Goal: Task Accomplishment & Management: Use online tool/utility

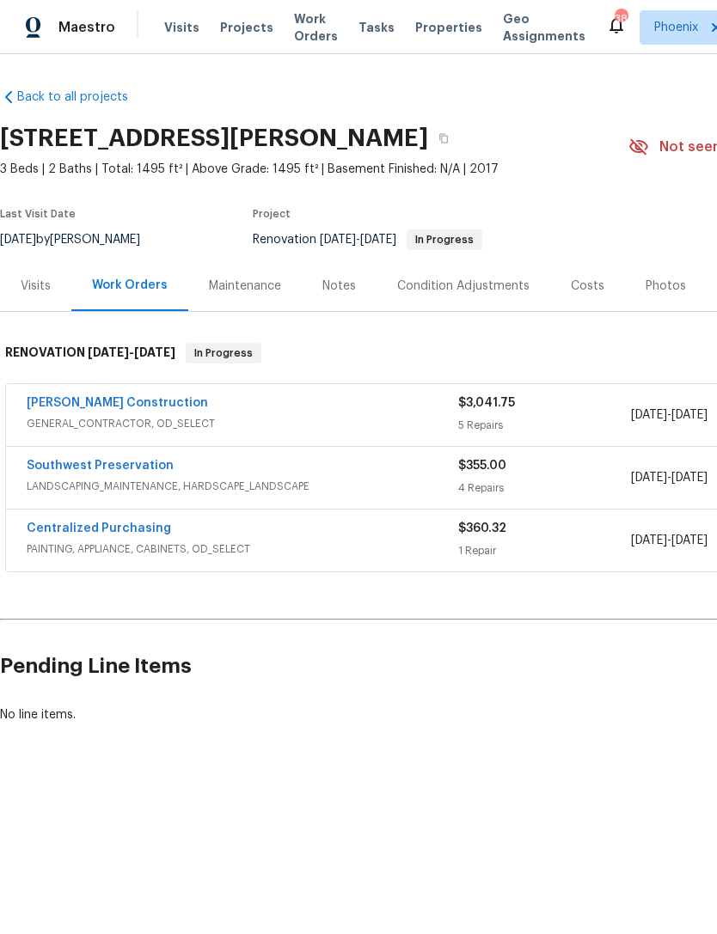
click at [116, 467] on link "Southwest Preservation" at bounding box center [100, 466] width 147 height 12
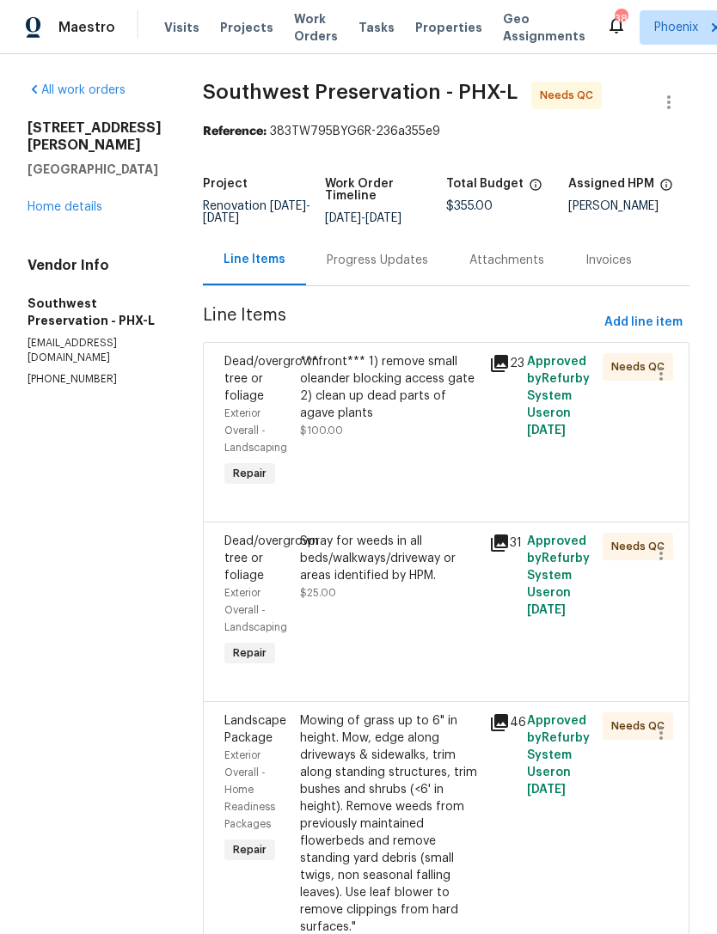
click at [374, 268] on div "Progress Updates" at bounding box center [377, 260] width 101 height 17
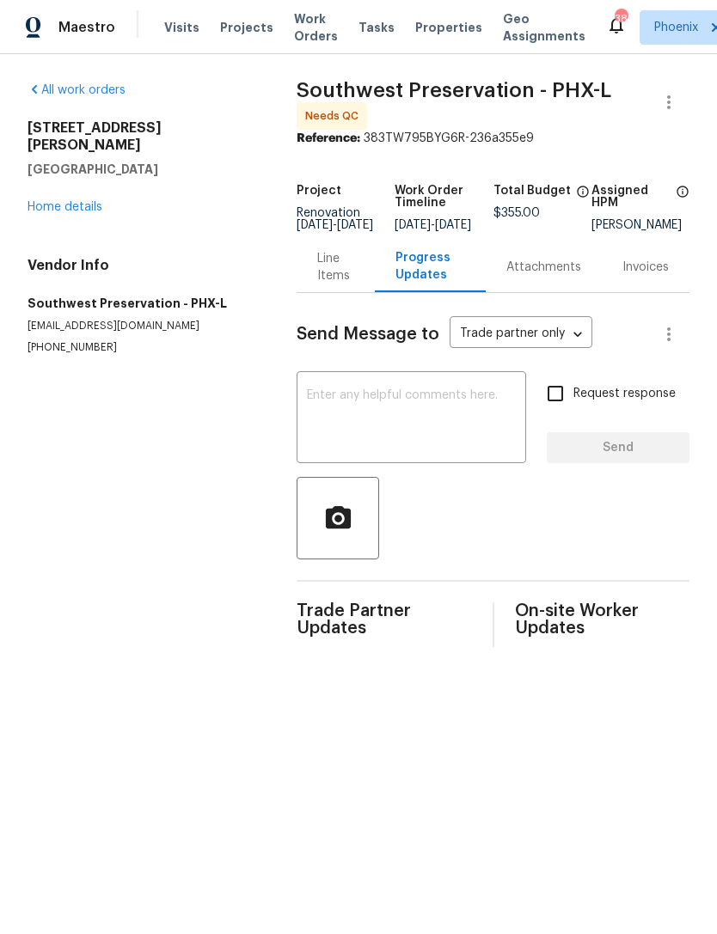
click at [329, 285] on div "Line Items" at bounding box center [335, 267] width 37 height 34
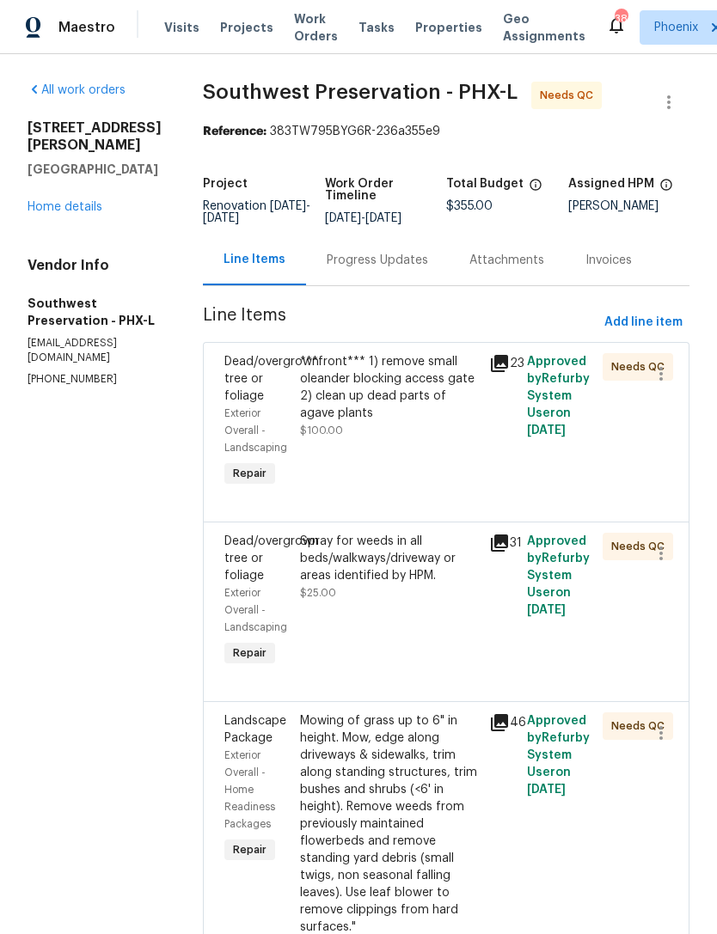
click at [69, 201] on link "Home details" at bounding box center [65, 207] width 75 height 12
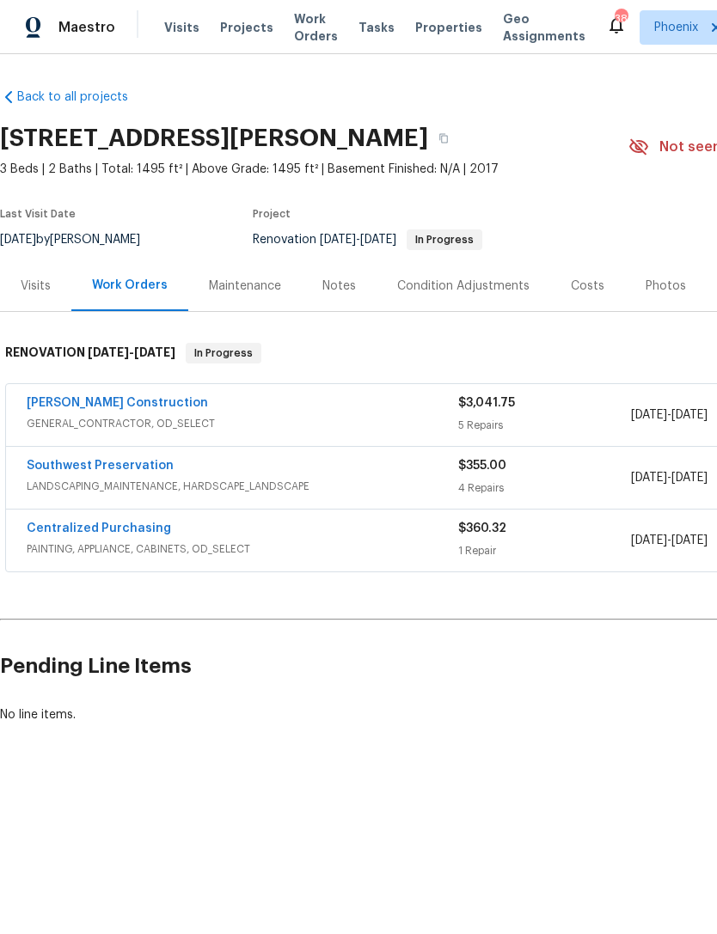
click at [121, 471] on link "Southwest Preservation" at bounding box center [100, 466] width 147 height 12
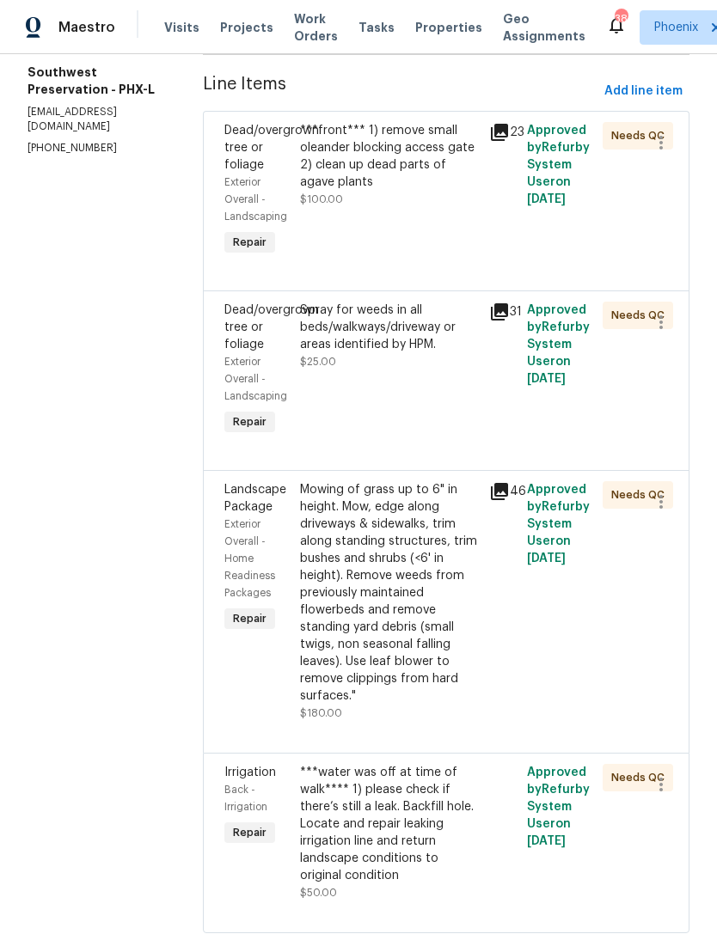
scroll to position [230, 0]
click at [403, 829] on div "***water was off at time of walk**** 1) please check if there’s still a leak. B…" at bounding box center [389, 825] width 179 height 120
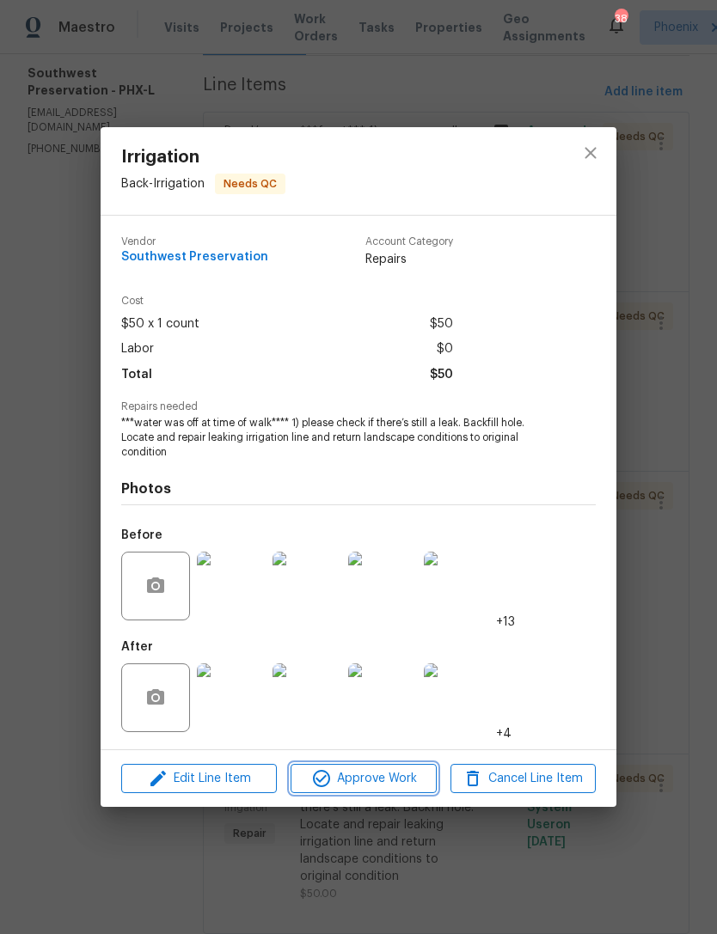
click at [398, 777] on span "Approve Work" at bounding box center [363, 778] width 135 height 21
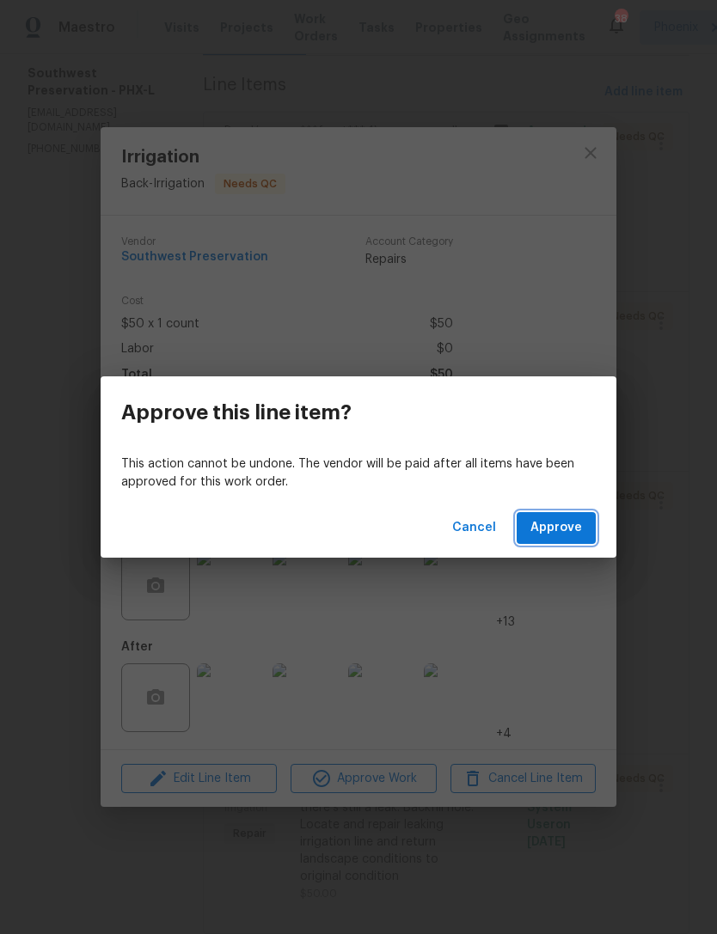
click at [554, 526] on span "Approve" at bounding box center [556, 527] width 52 height 21
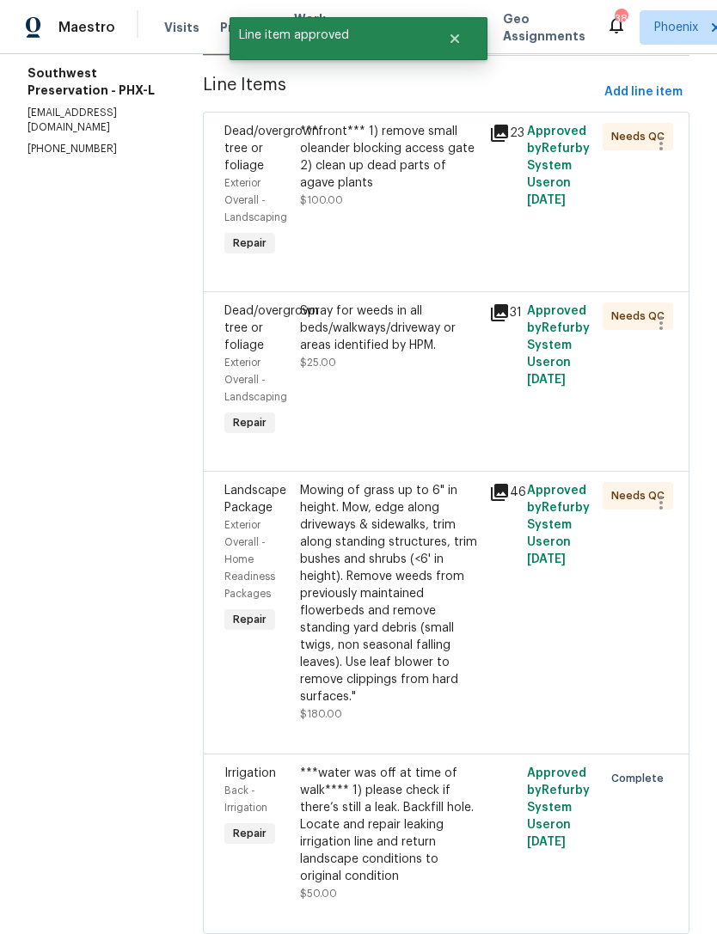
click at [381, 586] on div "Mowing of grass up to 6" in height. Mow, edge along driveways & sidewalks, trim…" at bounding box center [389, 593] width 179 height 223
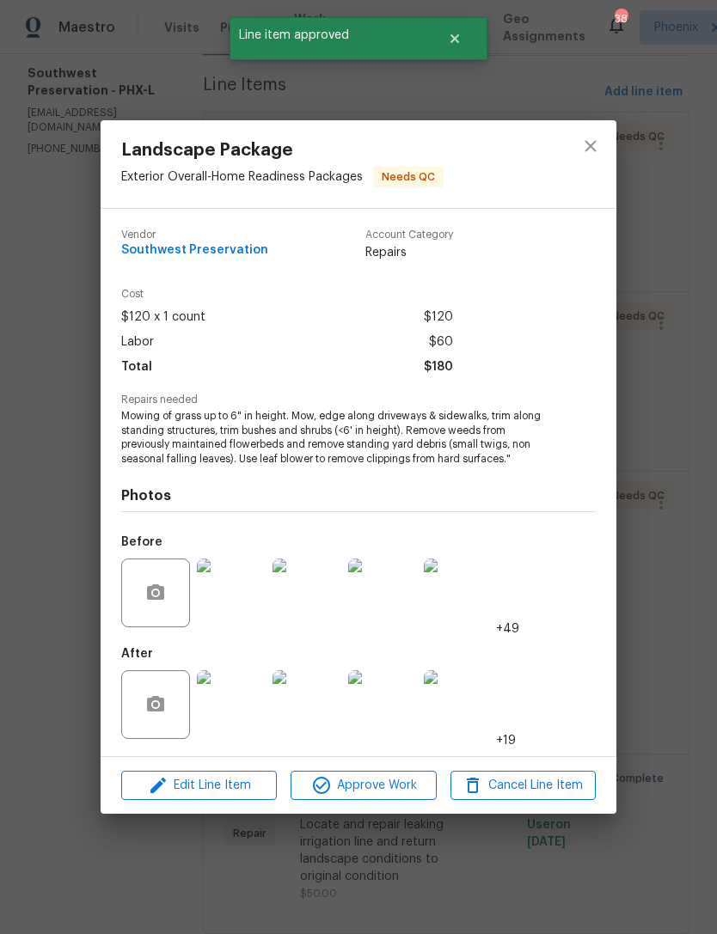
click at [409, 797] on span "Approve Work" at bounding box center [363, 785] width 135 height 21
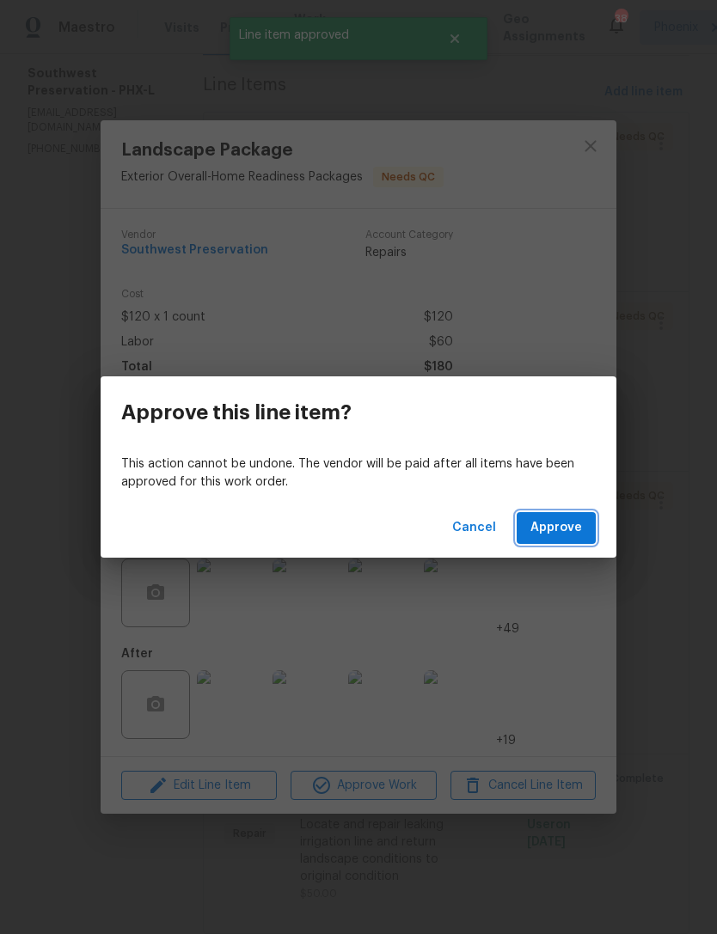
click at [566, 528] on span "Approve" at bounding box center [556, 527] width 52 height 21
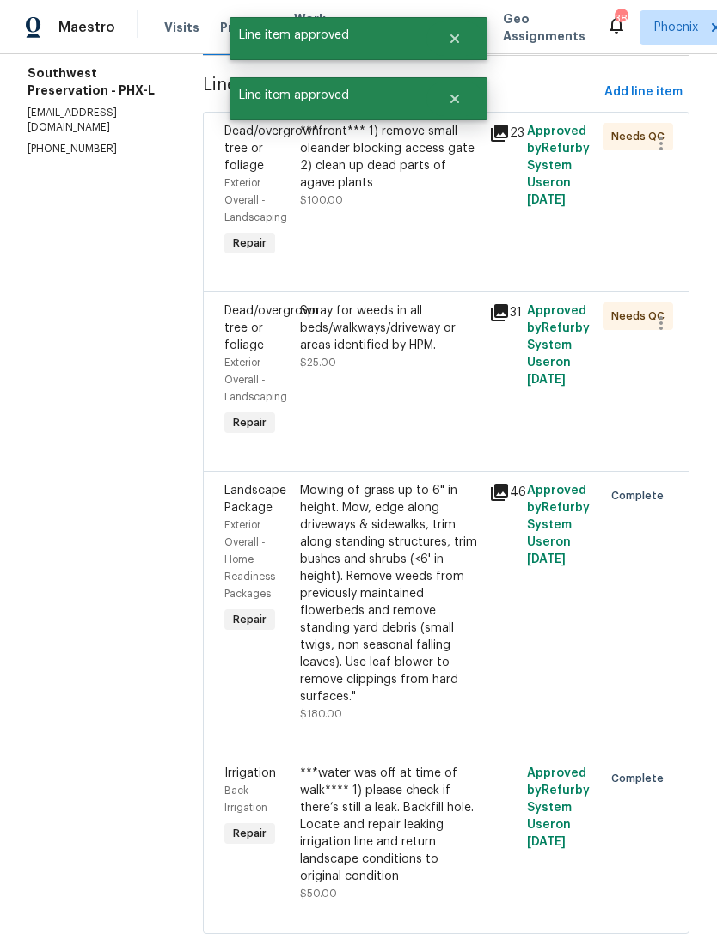
click at [379, 377] on div "Spray for weeds in all beds/walkways/driveway or areas identified by HPM. $25.00" at bounding box center [389, 371] width 189 height 148
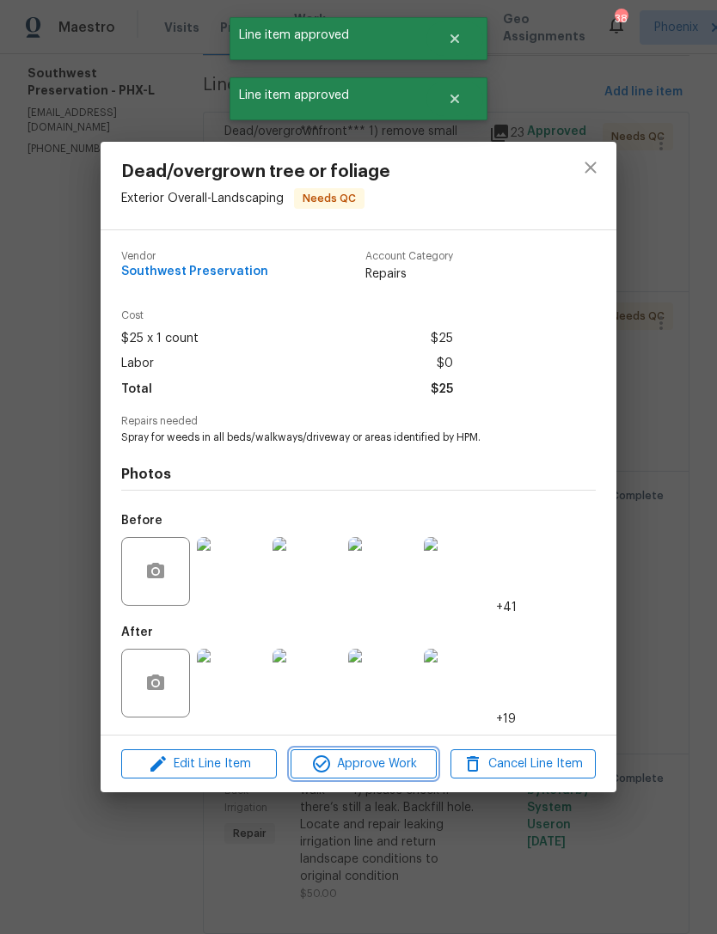
click at [397, 767] on span "Approve Work" at bounding box center [363, 764] width 135 height 21
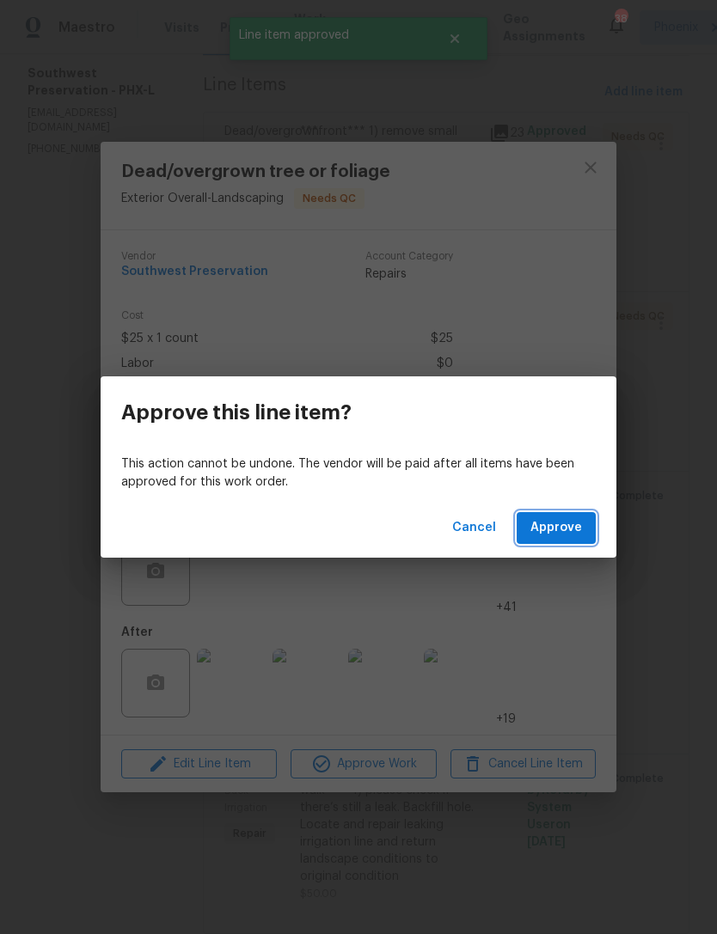
click at [568, 531] on span "Approve" at bounding box center [556, 527] width 52 height 21
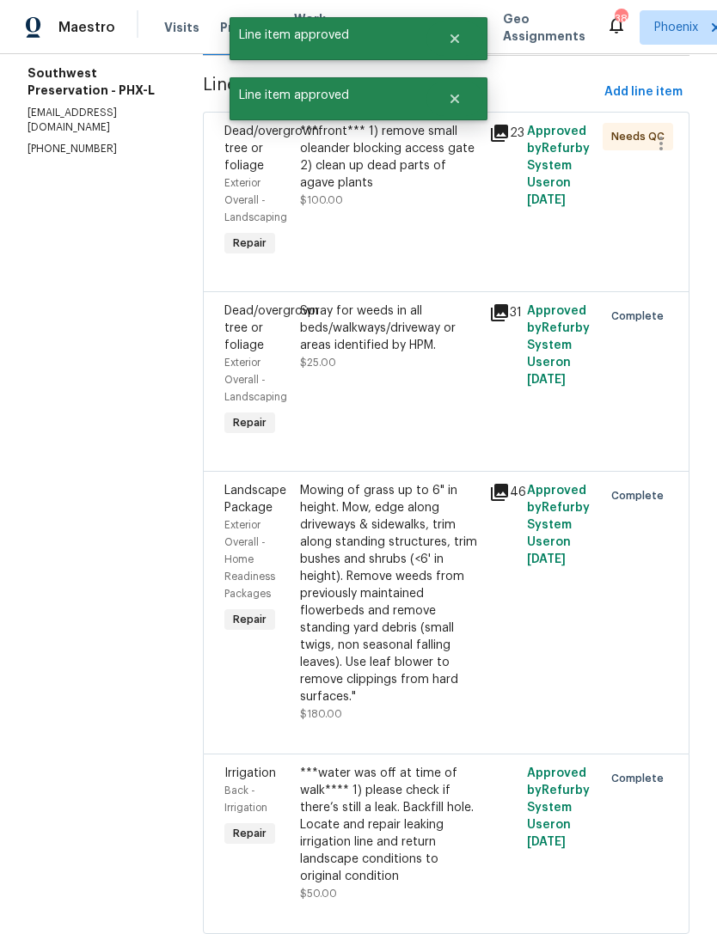
click at [397, 221] on div "***front*** 1) remove small oleander blocking access gate 2) clean up dead part…" at bounding box center [389, 192] width 189 height 148
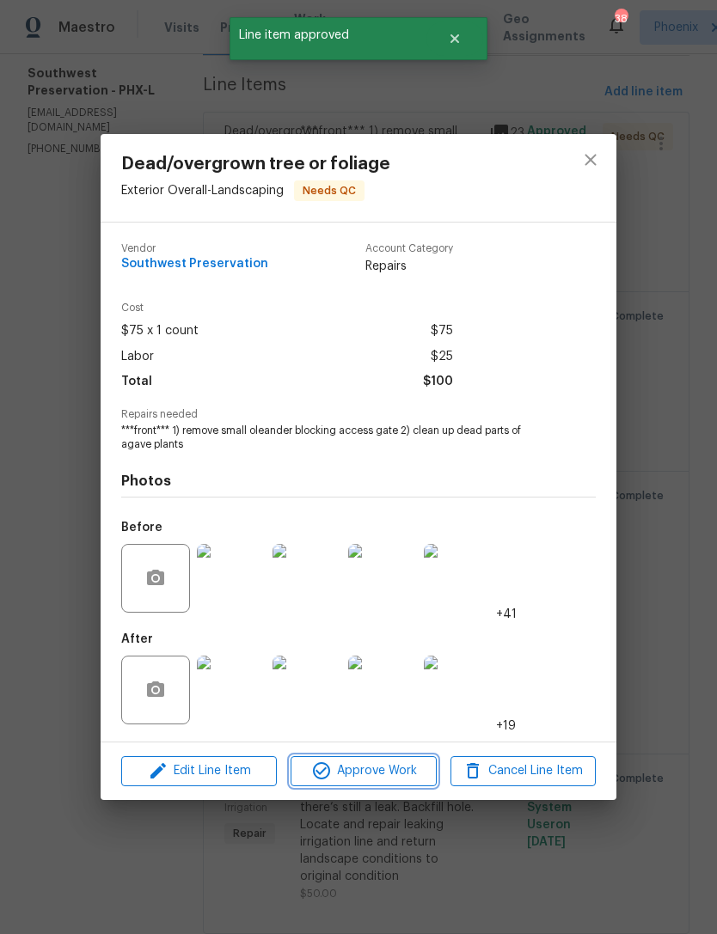
click at [406, 768] on span "Approve Work" at bounding box center [363, 771] width 135 height 21
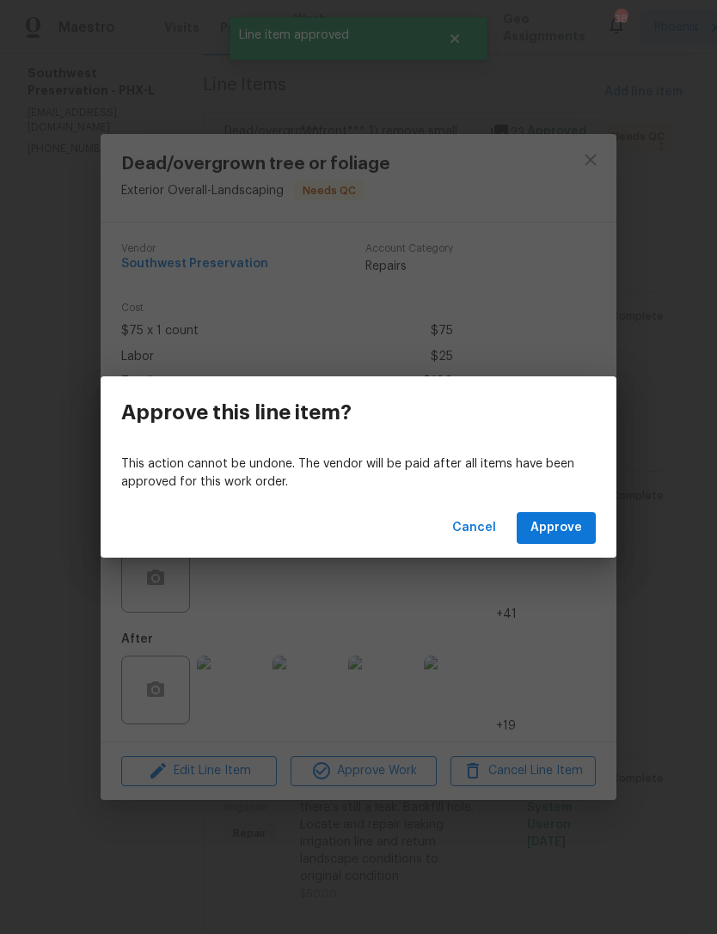
click at [573, 528] on span "Approve" at bounding box center [556, 527] width 52 height 21
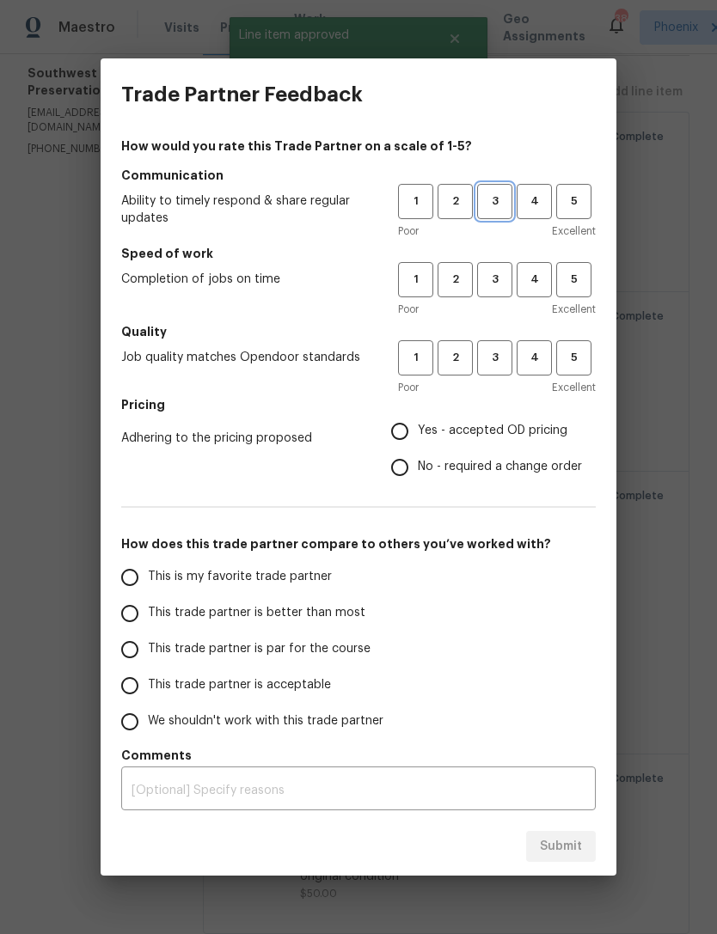
click at [499, 197] on span "3" at bounding box center [495, 202] width 32 height 20
click at [500, 262] on button "3" at bounding box center [494, 279] width 35 height 35
click at [495, 350] on span "3" at bounding box center [495, 358] width 32 height 20
click at [405, 435] on input "Yes - accepted OD pricing" at bounding box center [400, 431] width 36 height 36
radio input "true"
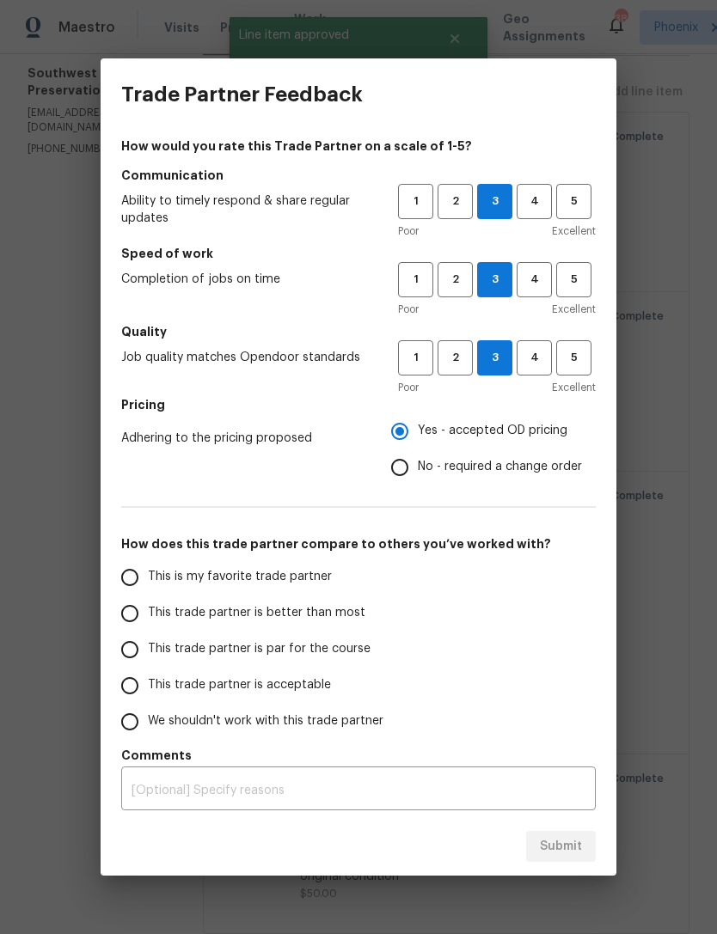
click at [138, 618] on input "This trade partner is better than most" at bounding box center [130, 614] width 36 height 36
click at [563, 842] on span "Submit" at bounding box center [561, 846] width 42 height 21
radio input "true"
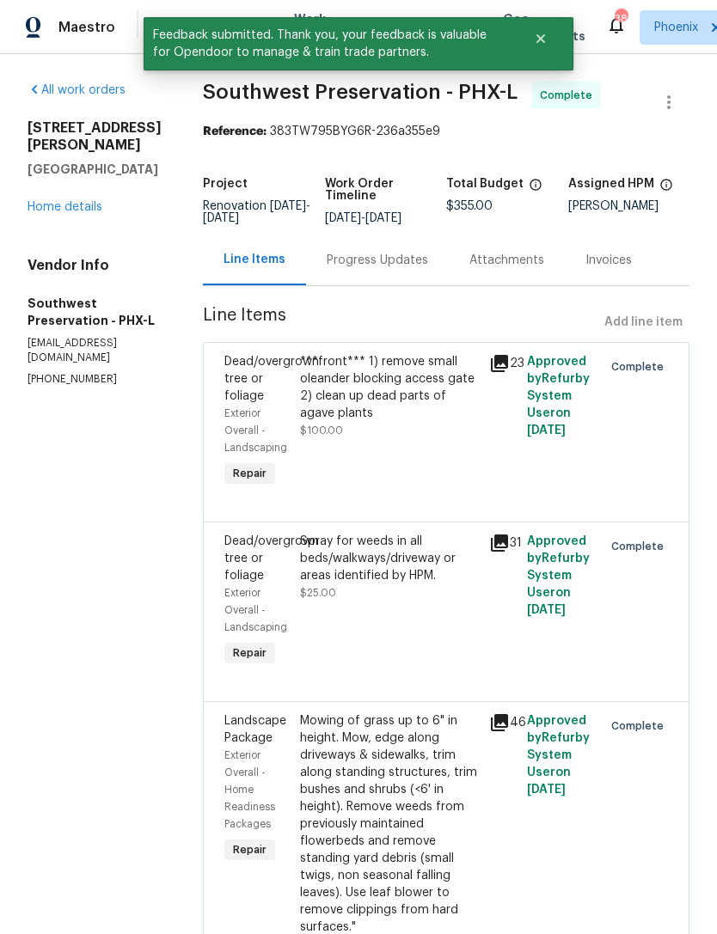
scroll to position [0, 0]
click at [49, 201] on link "Home details" at bounding box center [65, 207] width 75 height 12
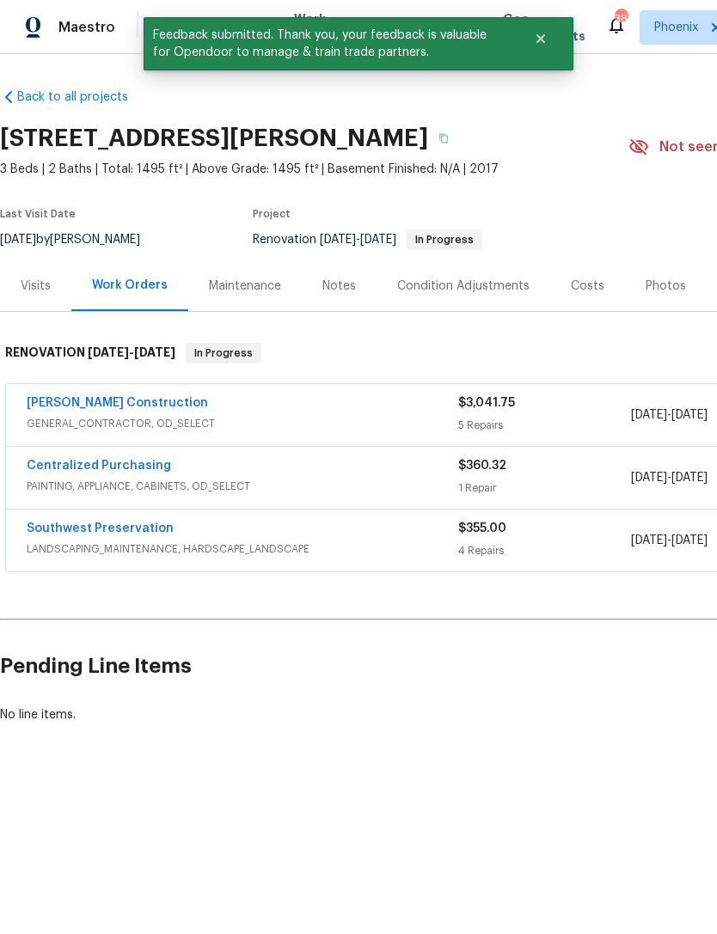
click at [77, 407] on link "[PERSON_NAME] Construction" at bounding box center [117, 403] width 181 height 12
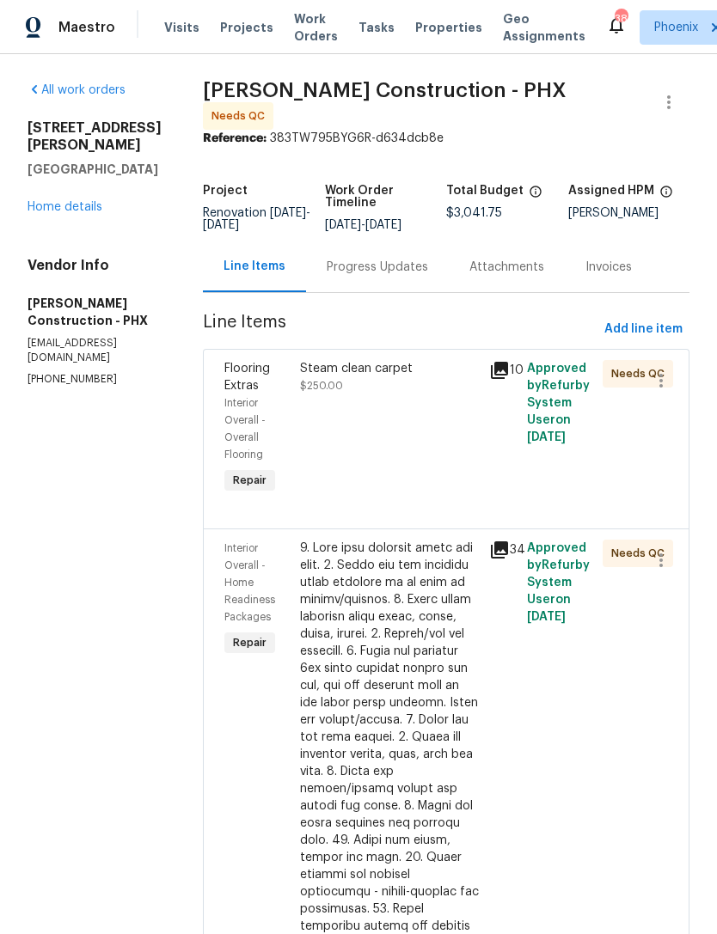
click at [410, 432] on div "Steam clean carpet $250.00" at bounding box center [389, 429] width 189 height 148
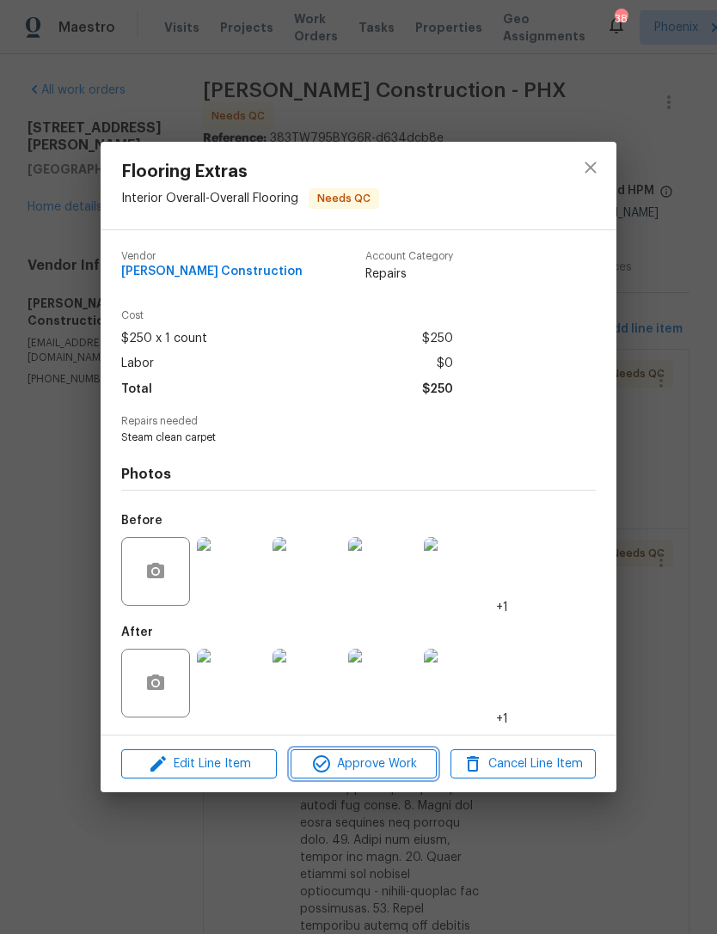
click at [416, 758] on span "Approve Work" at bounding box center [363, 764] width 135 height 21
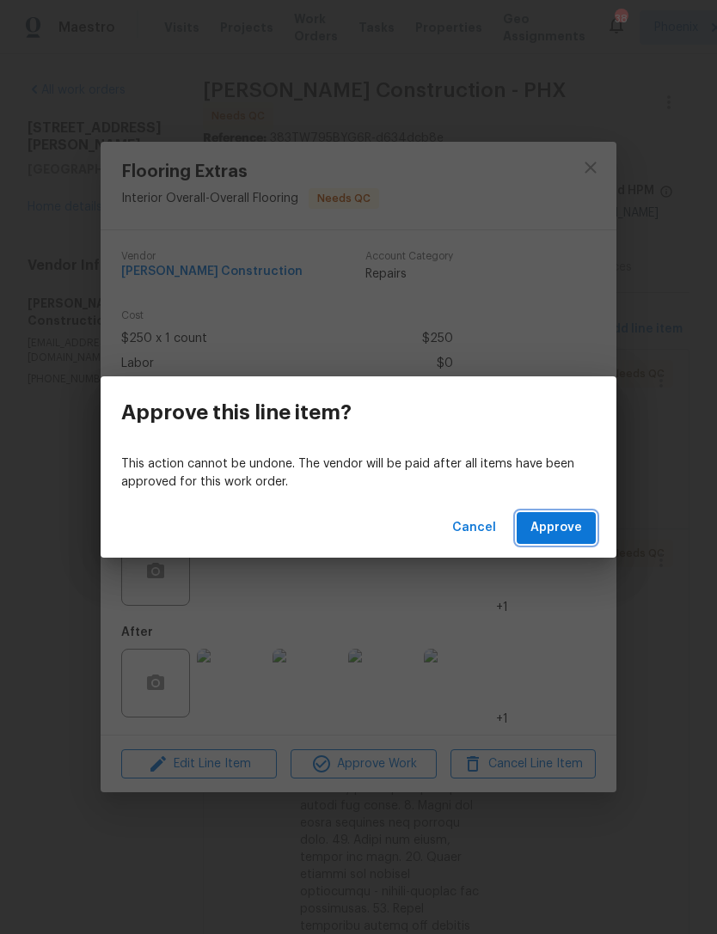
click at [569, 534] on span "Approve" at bounding box center [556, 527] width 52 height 21
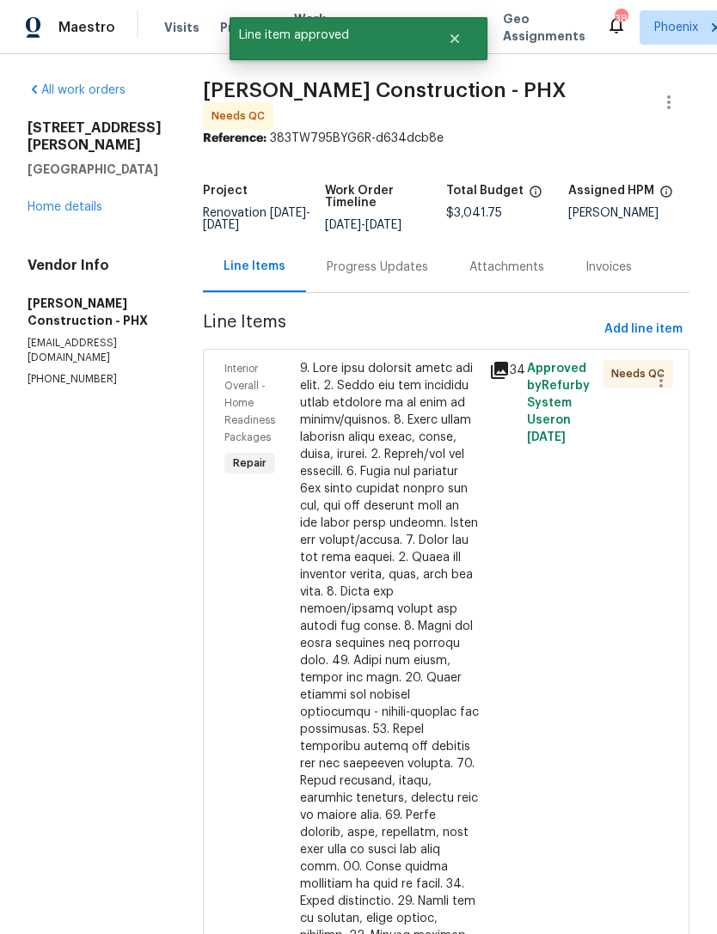
click at [437, 603] on div at bounding box center [389, 772] width 179 height 825
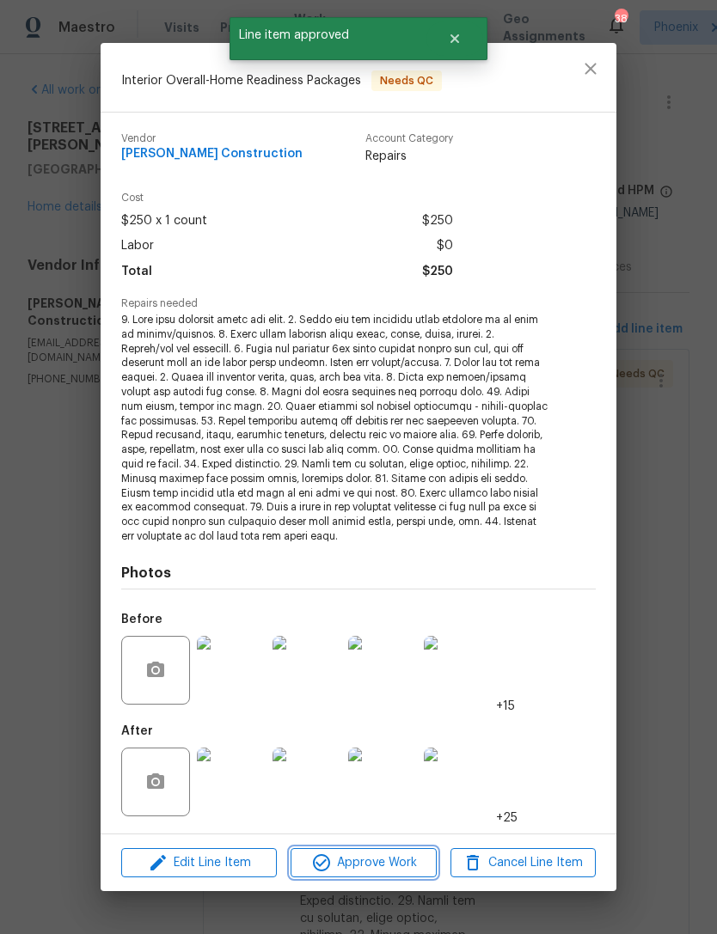
click at [399, 848] on button "Approve Work" at bounding box center [363, 863] width 145 height 30
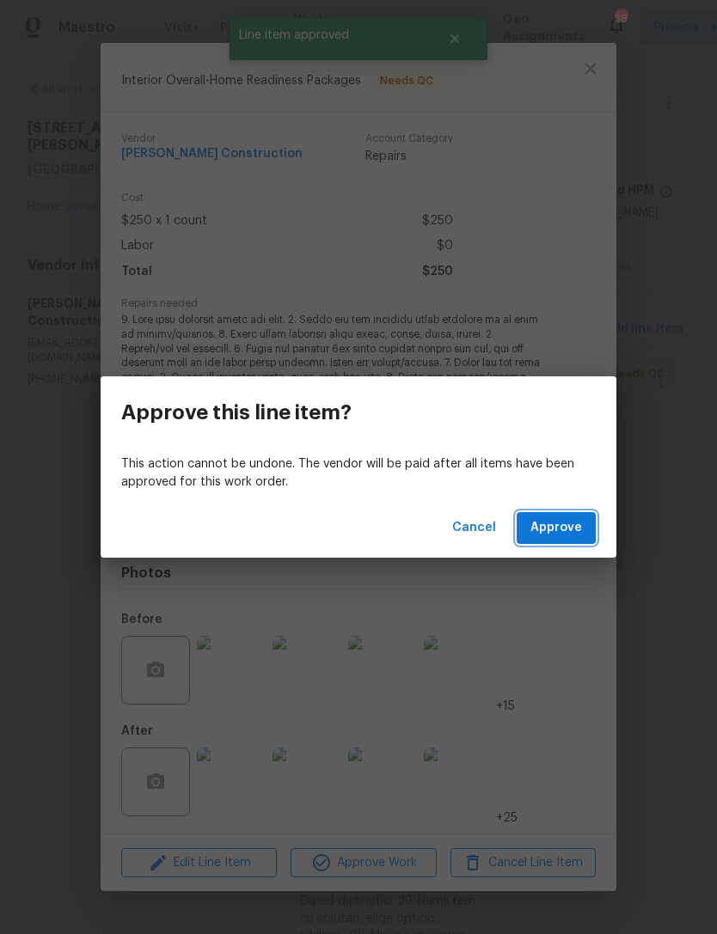
click at [548, 517] on span "Approve" at bounding box center [556, 527] width 52 height 21
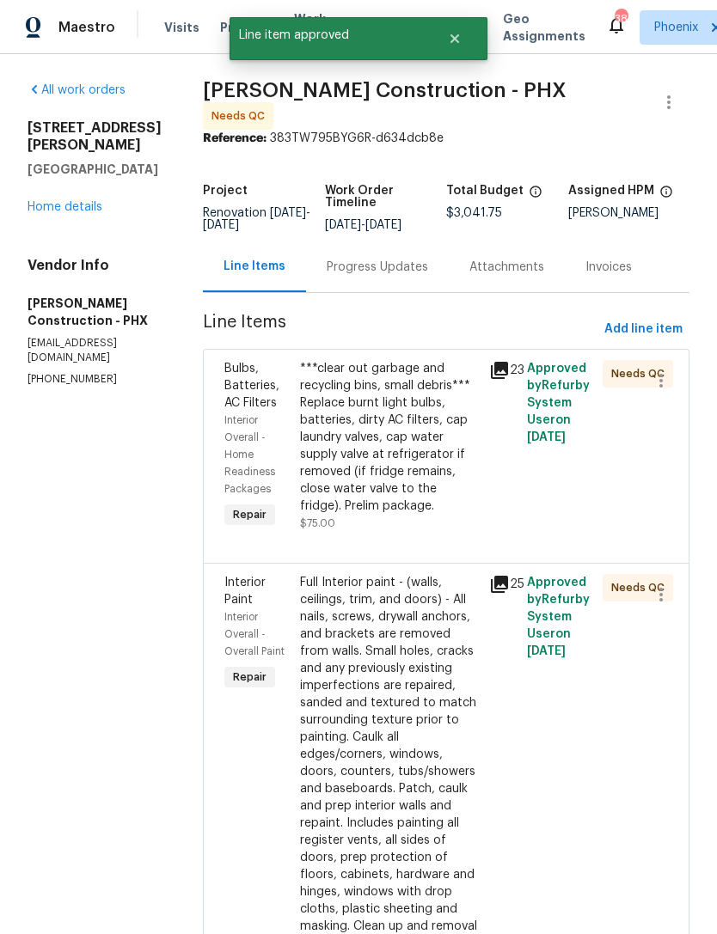
click at [401, 471] on div "***clear out garbage and recycling bins, small debris*** Replace burnt light bu…" at bounding box center [389, 437] width 179 height 155
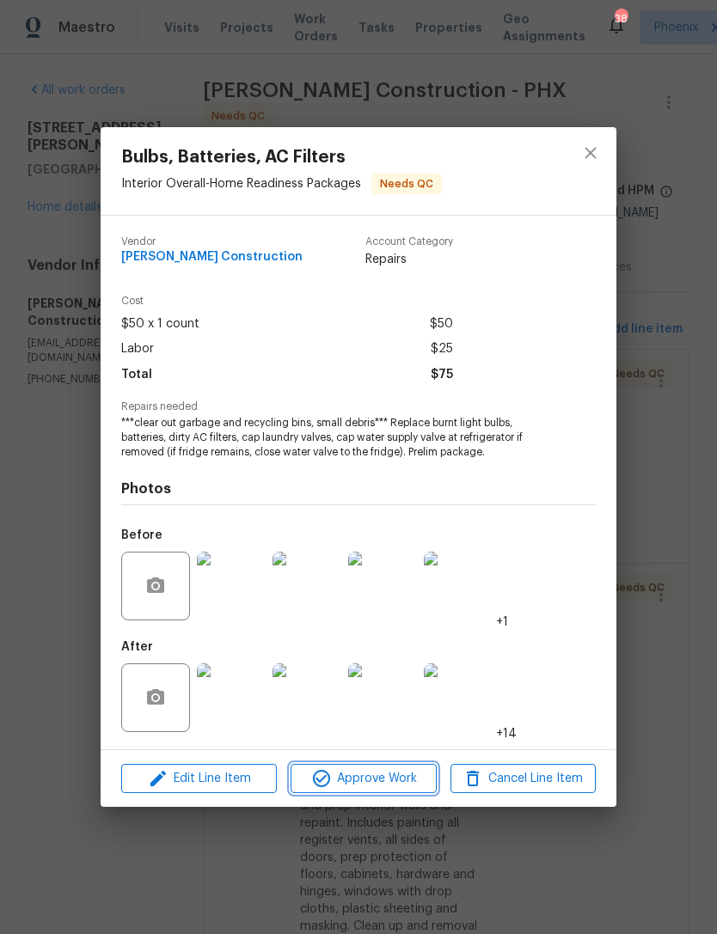
click at [422, 770] on span "Approve Work" at bounding box center [363, 778] width 135 height 21
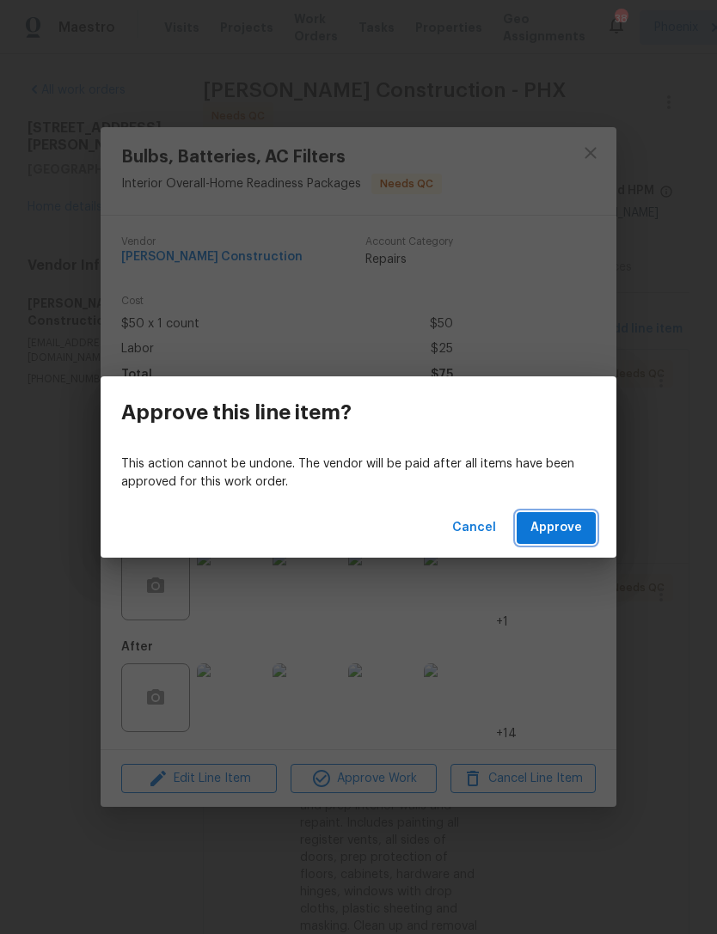
click at [559, 524] on span "Approve" at bounding box center [556, 527] width 52 height 21
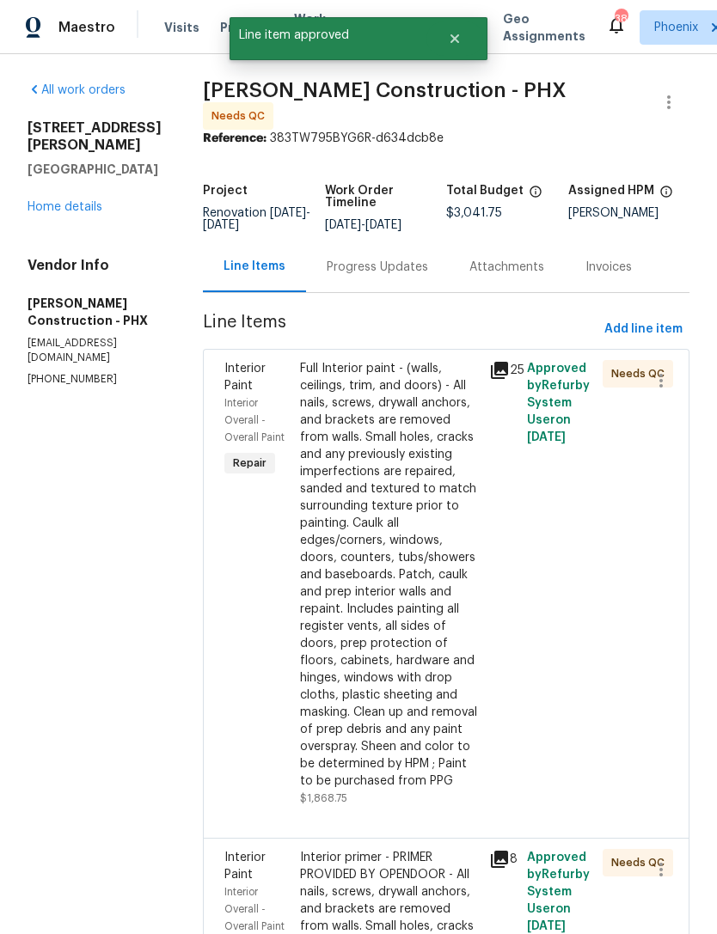
click at [398, 550] on div "Full Interior paint - (walls, ceilings, trim, and doors) - All nails, screws, d…" at bounding box center [389, 575] width 179 height 430
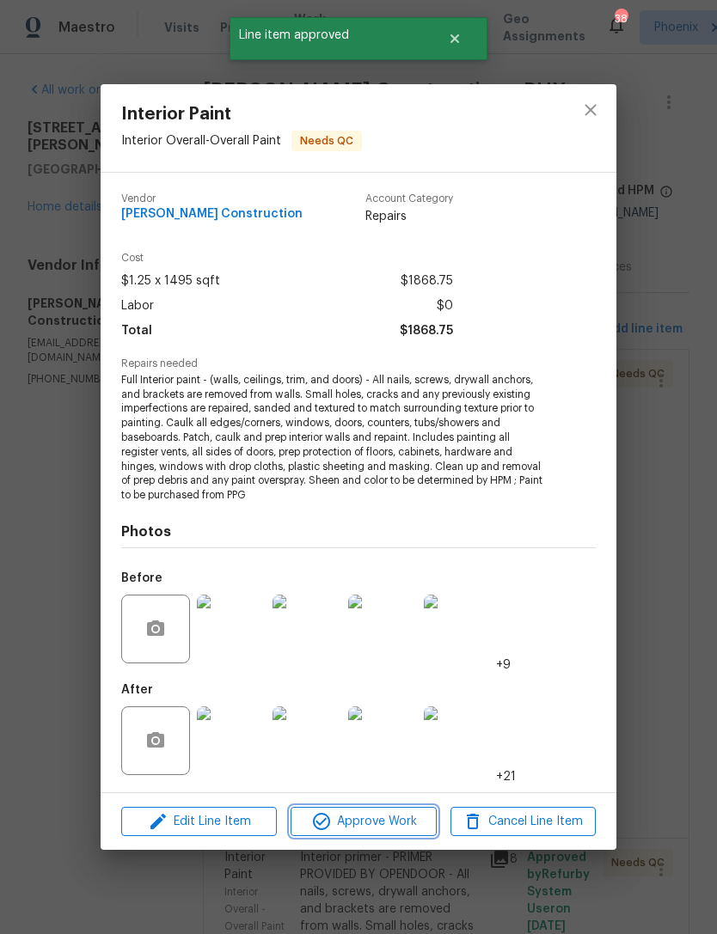
click at [395, 817] on span "Approve Work" at bounding box center [363, 821] width 135 height 21
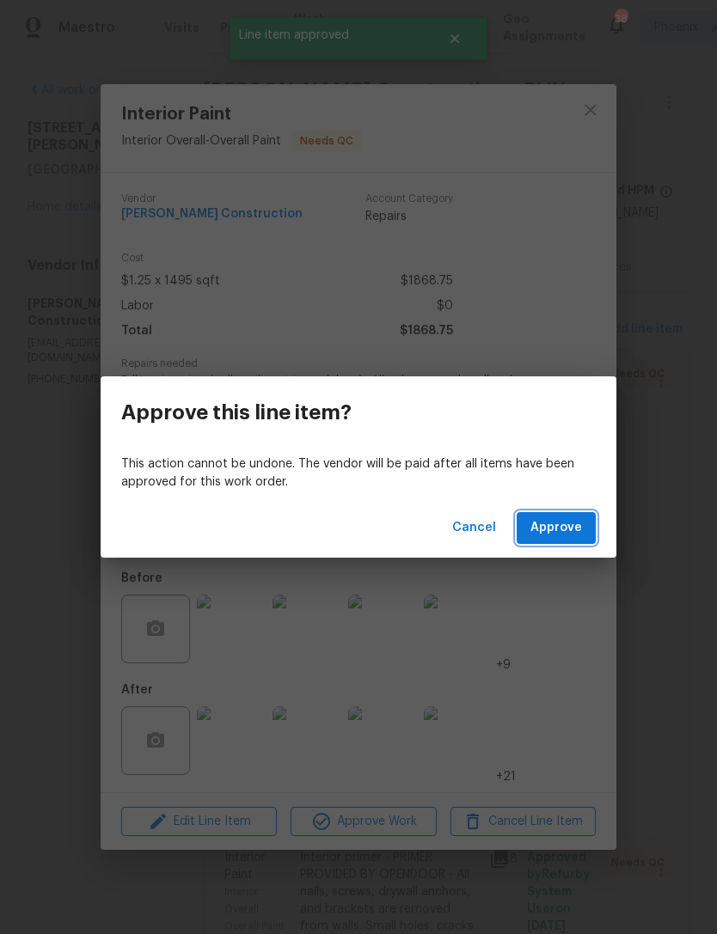
click at [574, 517] on span "Approve" at bounding box center [556, 527] width 52 height 21
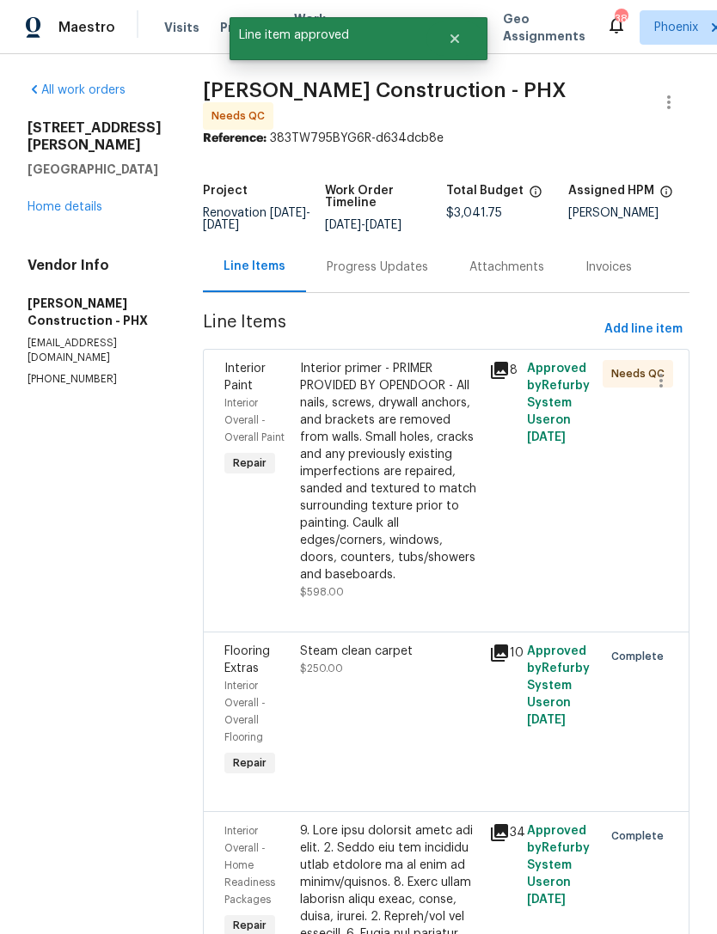
click at [413, 515] on div "Interior primer - PRIMER PROVIDED BY OPENDOOR - All nails, screws, drywall anch…" at bounding box center [389, 471] width 179 height 223
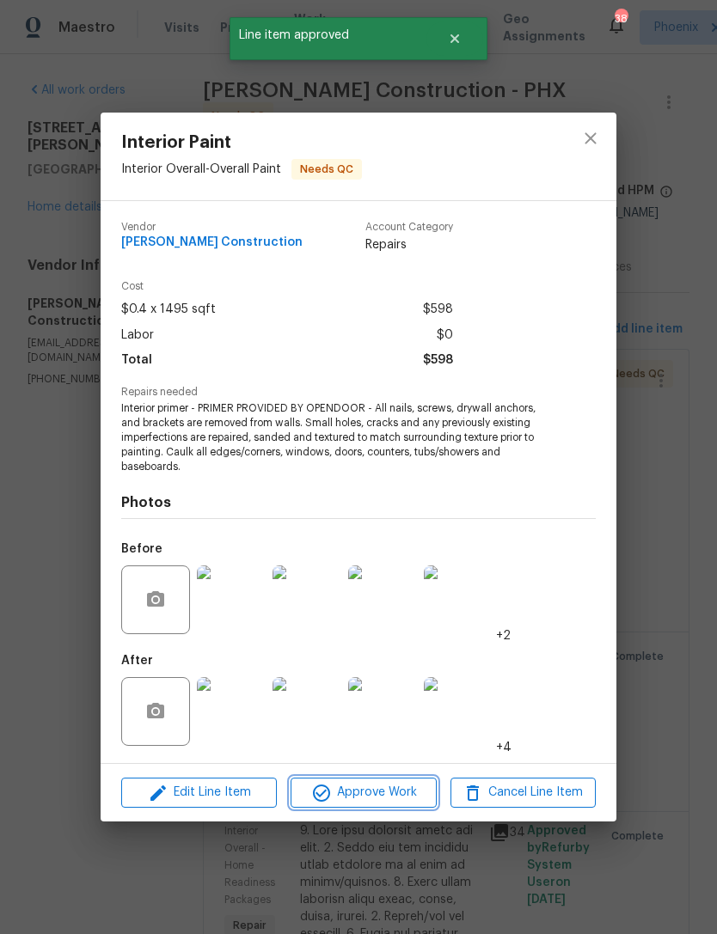
click at [409, 783] on span "Approve Work" at bounding box center [363, 792] width 135 height 21
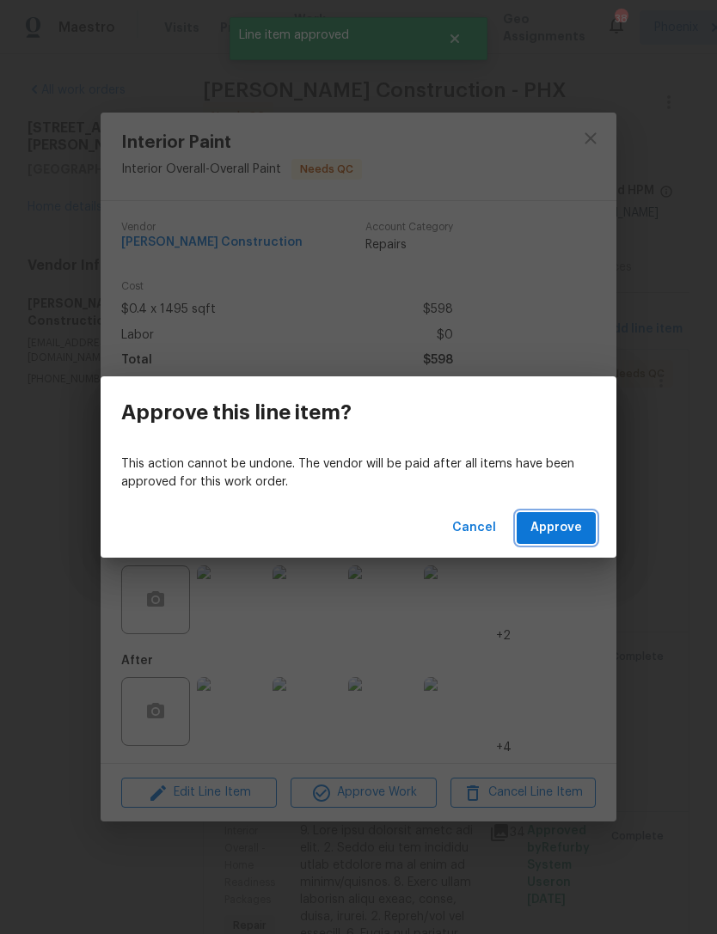
click at [554, 520] on span "Approve" at bounding box center [556, 527] width 52 height 21
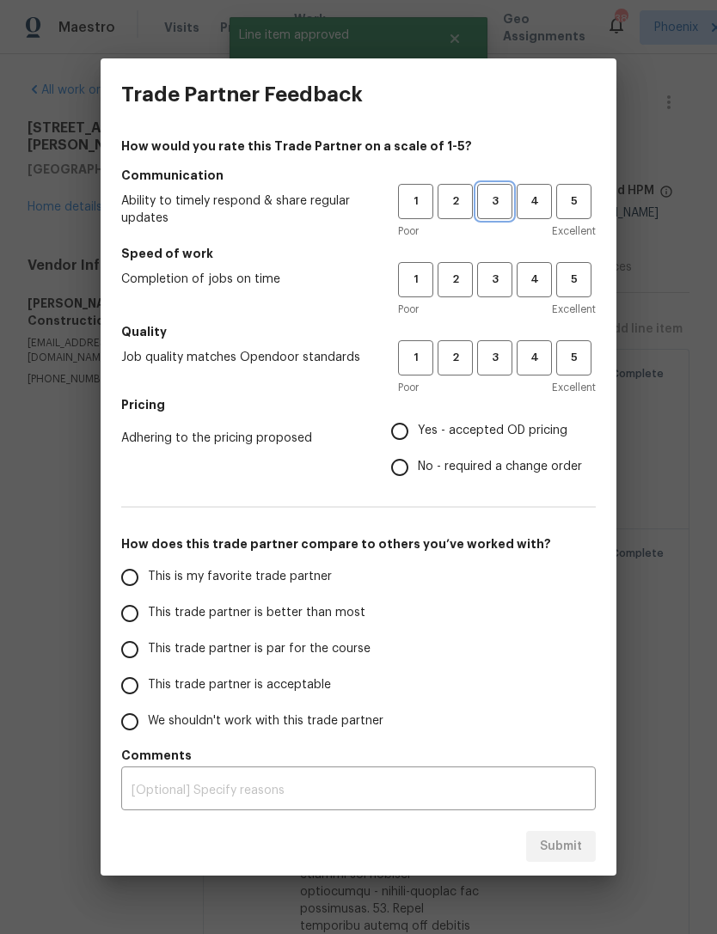
click at [491, 200] on span "3" at bounding box center [495, 202] width 32 height 20
click at [504, 263] on button "3" at bounding box center [494, 279] width 35 height 35
click at [499, 363] on span "3" at bounding box center [495, 358] width 32 height 20
click at [407, 438] on input "Yes - accepted OD pricing" at bounding box center [400, 431] width 36 height 36
radio input "true"
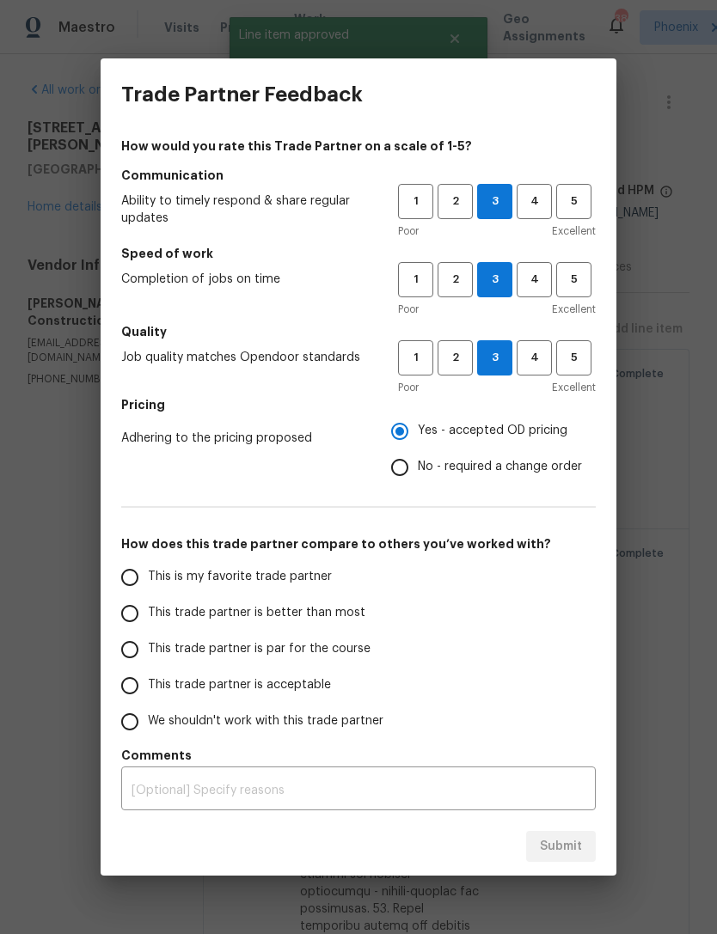
click at [143, 610] on input "This trade partner is better than most" at bounding box center [130, 614] width 36 height 36
radio input "false"
click at [127, 566] on input "This is my favorite trade partner" at bounding box center [130, 578] width 36 height 36
click at [566, 850] on span "Submit" at bounding box center [561, 846] width 42 height 21
radio input "true"
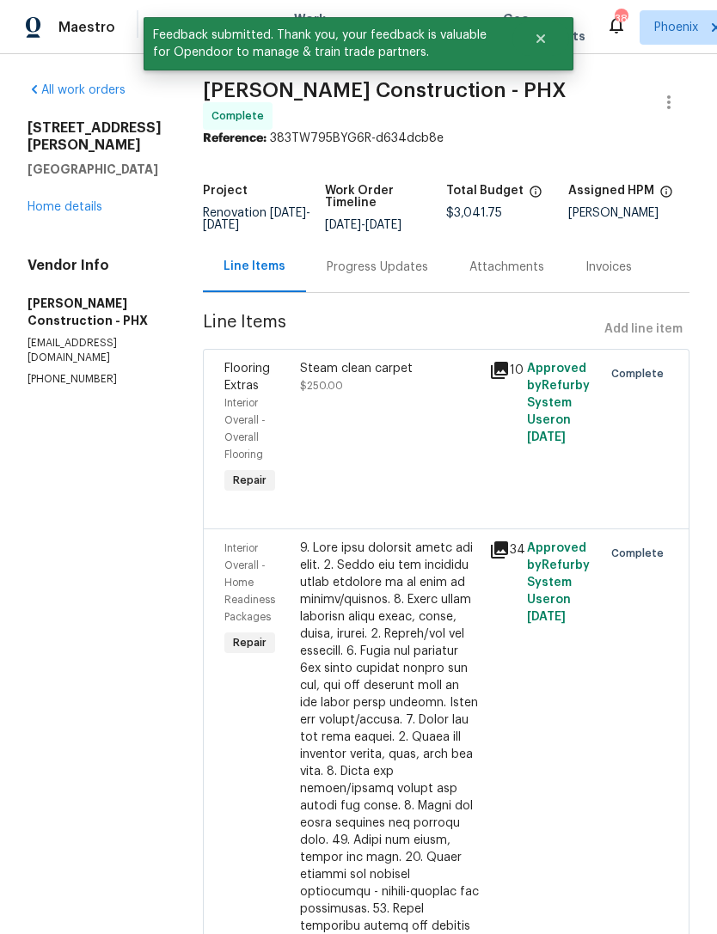
click at [38, 201] on link "Home details" at bounding box center [65, 207] width 75 height 12
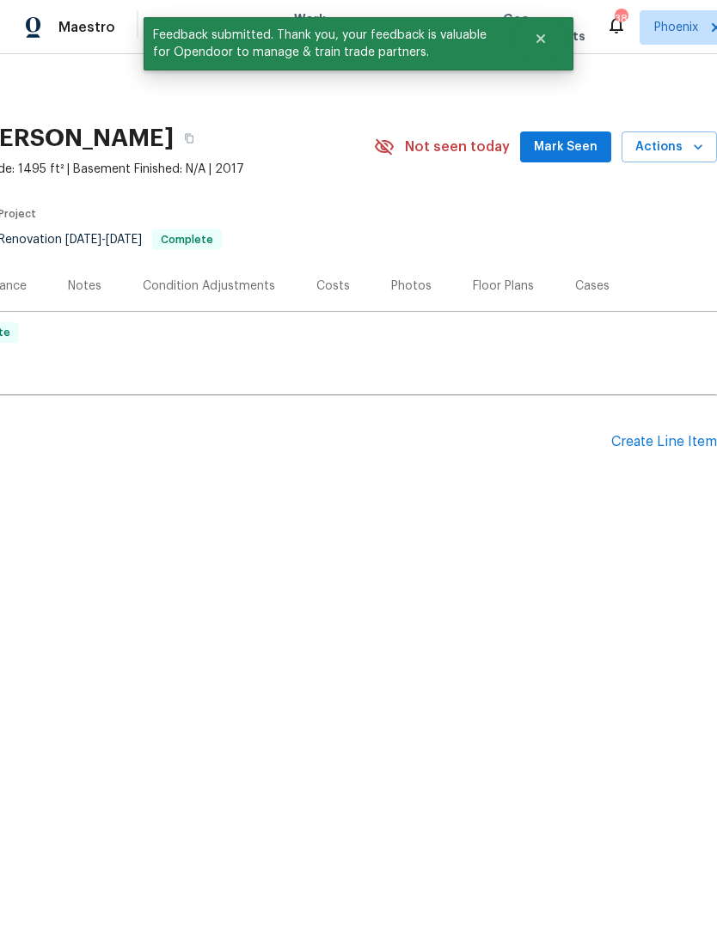
scroll to position [0, 254]
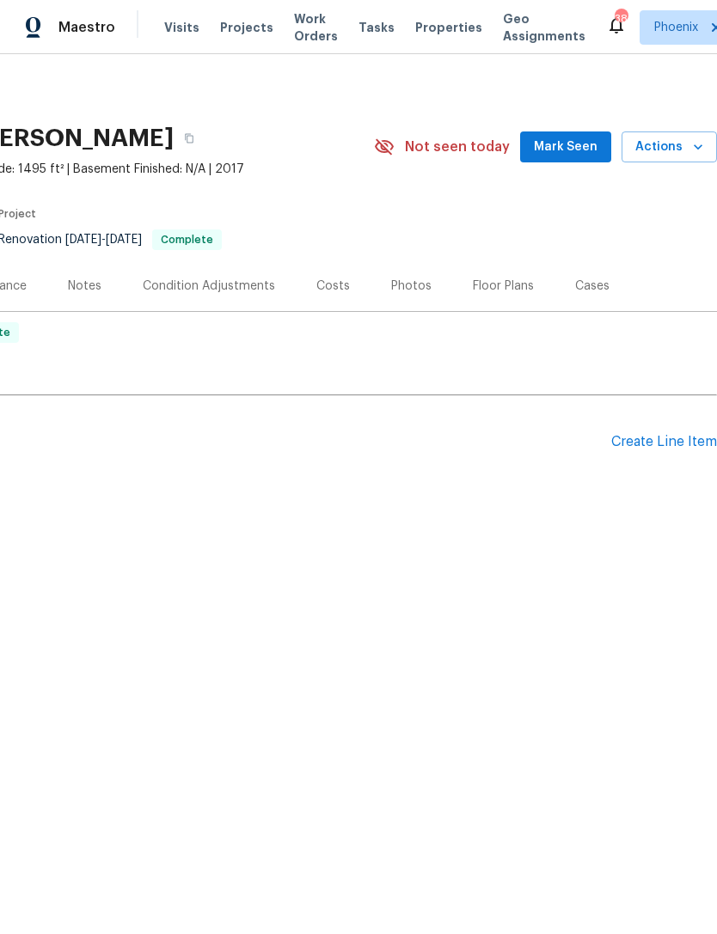
click at [665, 442] on div "Create Line Item" at bounding box center [664, 442] width 106 height 16
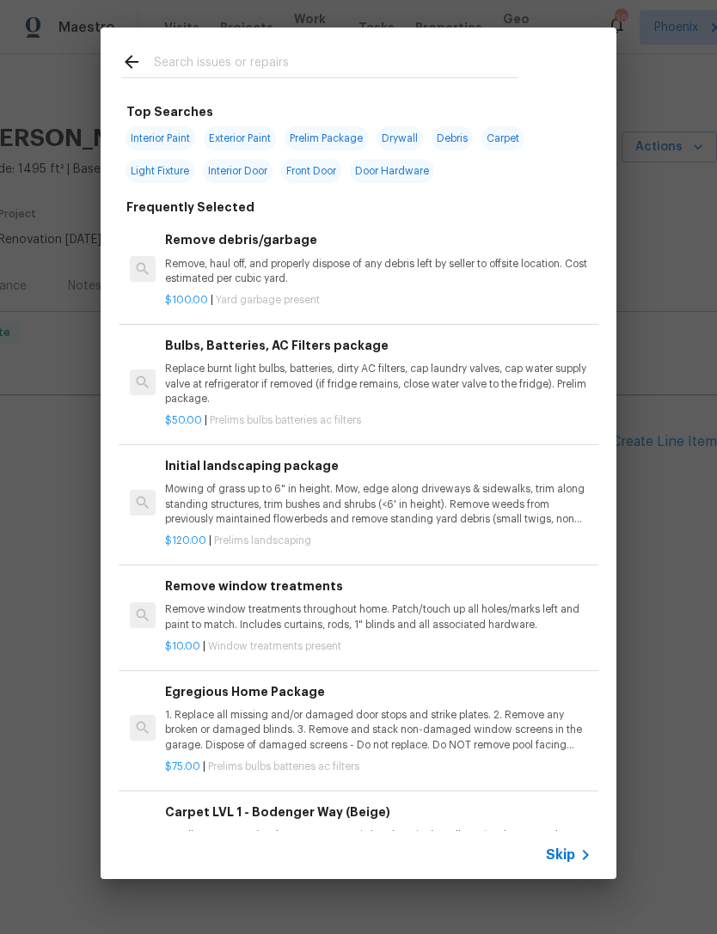
click at [449, 59] on input "text" at bounding box center [336, 65] width 364 height 26
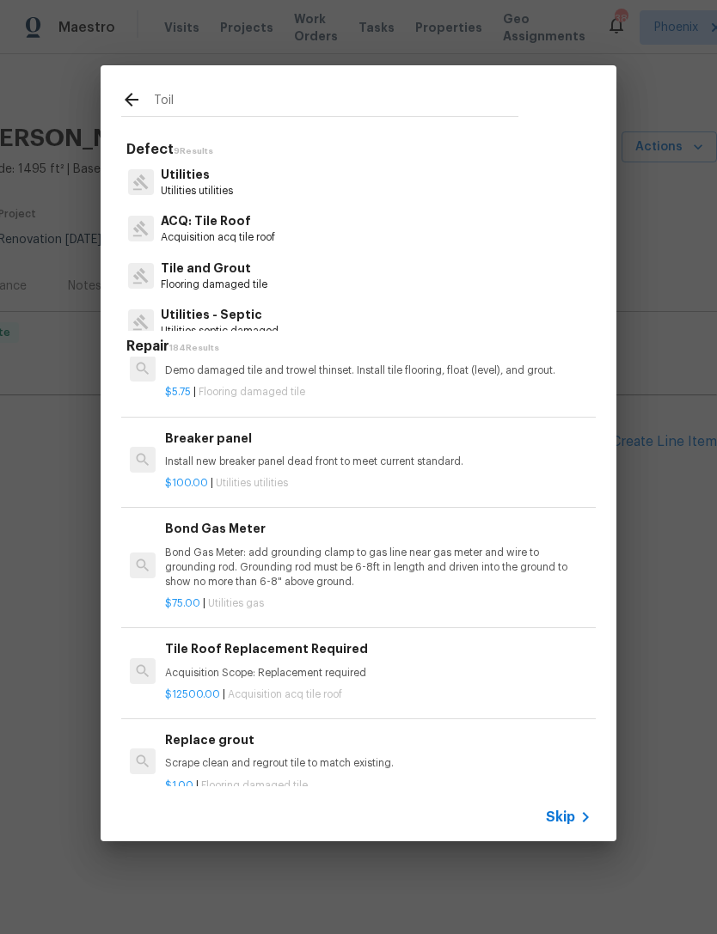
scroll to position [1422, 0]
type input "Toilet"
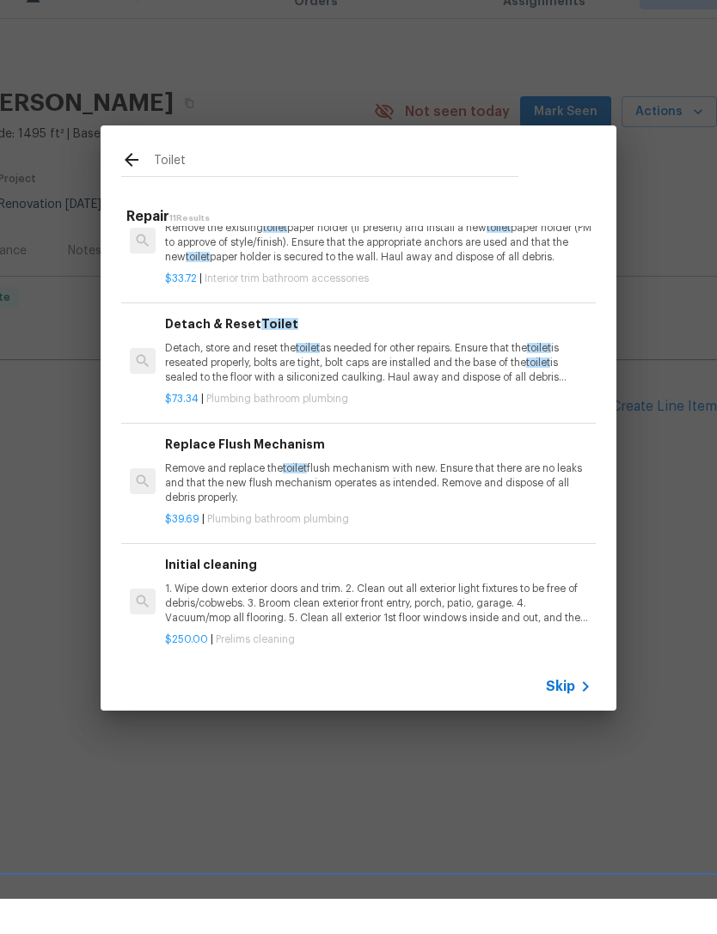
click at [523, 497] on p "Remove and replace the toilet flush mechanism with new. Ensure that there are n…" at bounding box center [378, 519] width 426 height 44
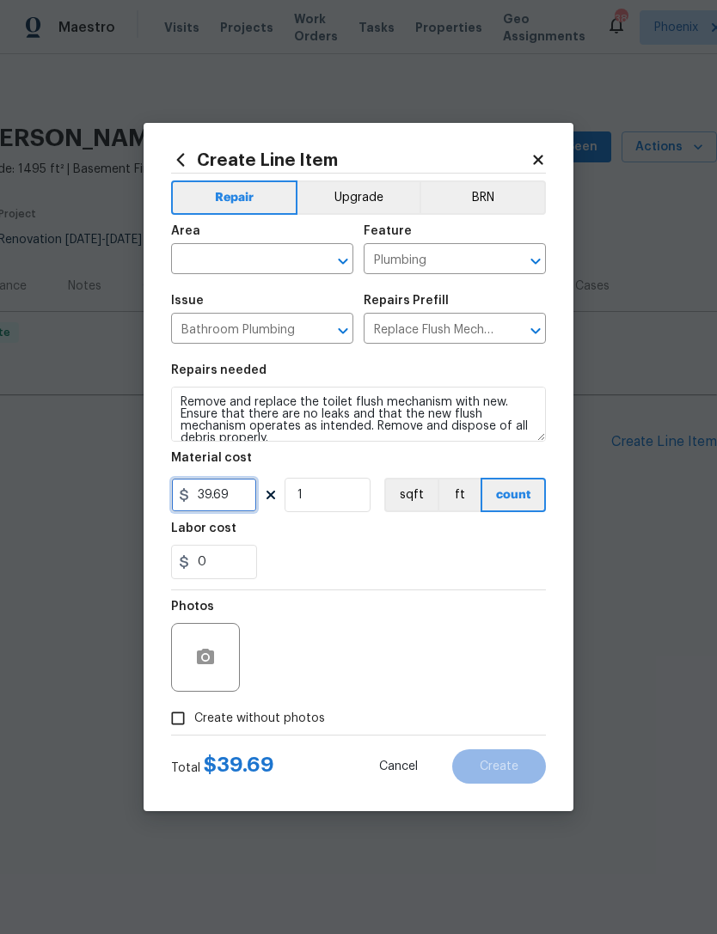
click at [246, 500] on input "39.69" at bounding box center [214, 495] width 86 height 34
type input "125"
click at [261, 256] on input "text" at bounding box center [238, 261] width 134 height 27
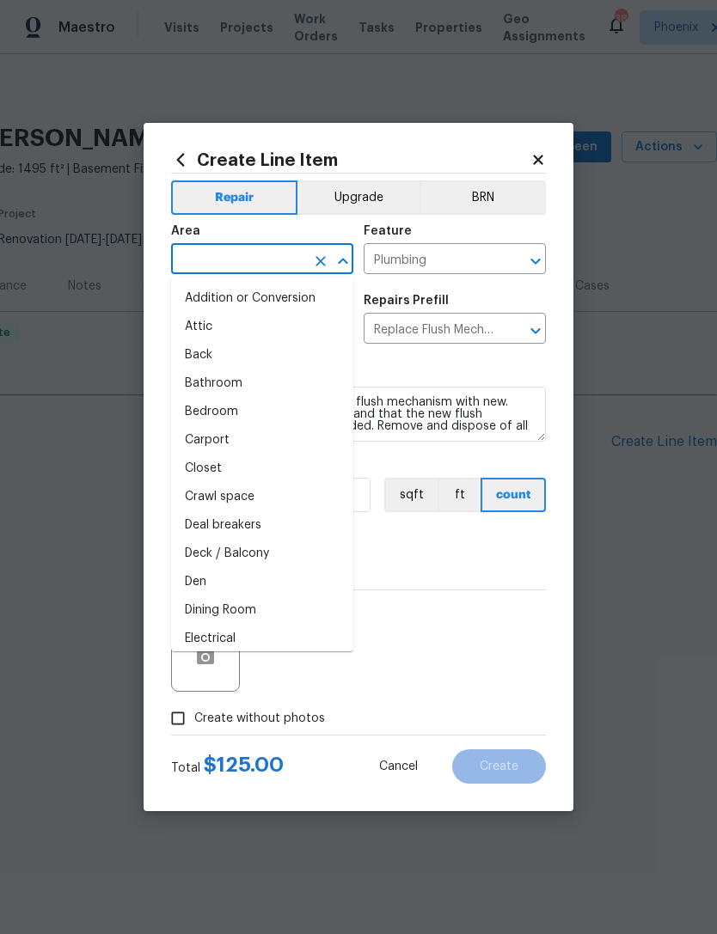
click at [229, 388] on li "Bathroom" at bounding box center [262, 384] width 182 height 28
type input "Bathroom"
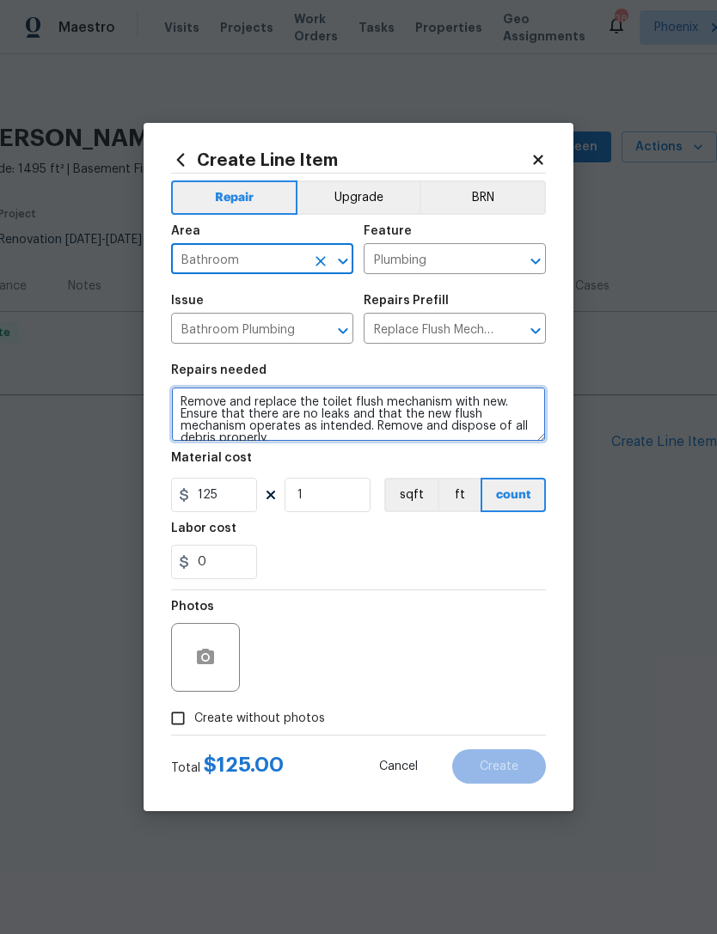
click at [186, 406] on textarea "Remove and replace the toilet flush mechanism with new. Ensure that there are n…" at bounding box center [358, 414] width 375 height 55
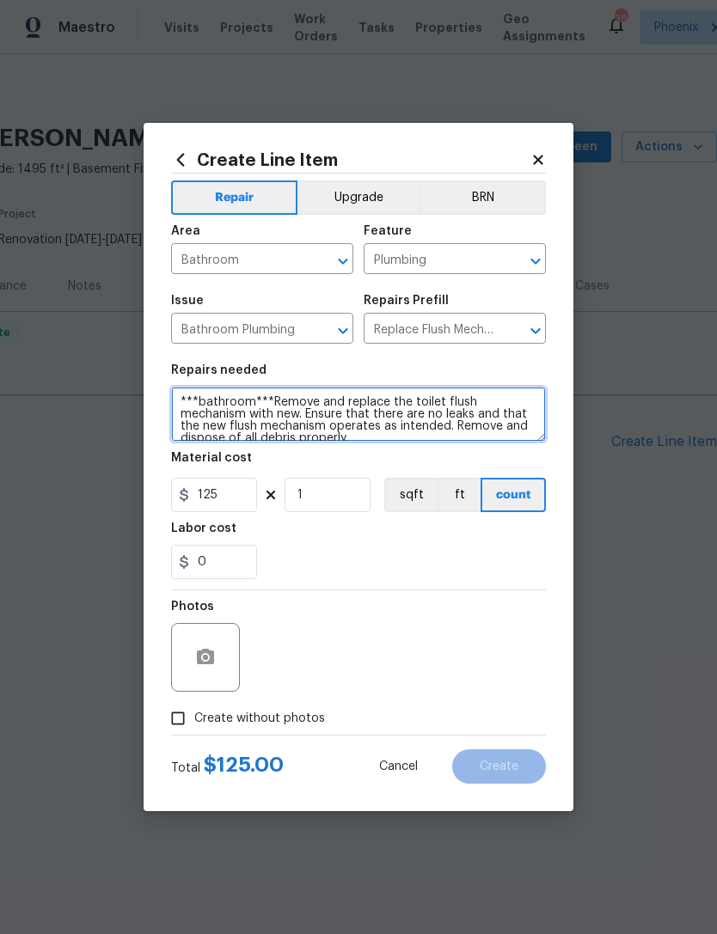
click at [194, 404] on textarea "***bathroom***Remove and replace the toilet flush mechanism with new. Ensure th…" at bounding box center [358, 414] width 375 height 55
type textarea "***hall bathroom***Remove and replace the toilet flush mechanism with new. Ensu…"
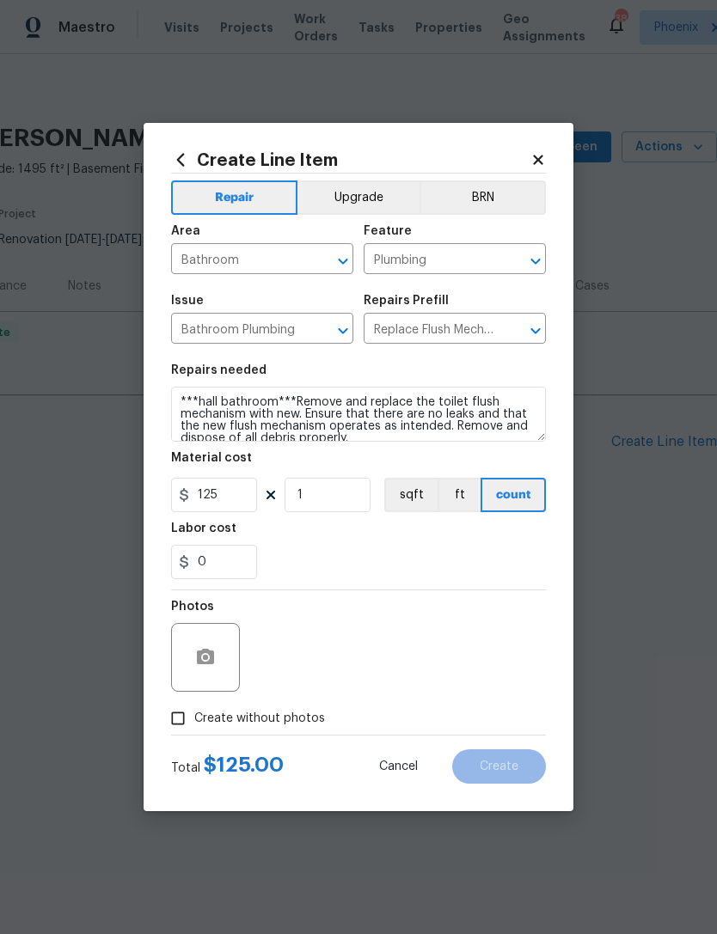
click at [461, 575] on div "0" at bounding box center [358, 562] width 375 height 34
click at [188, 648] on button "button" at bounding box center [205, 657] width 41 height 41
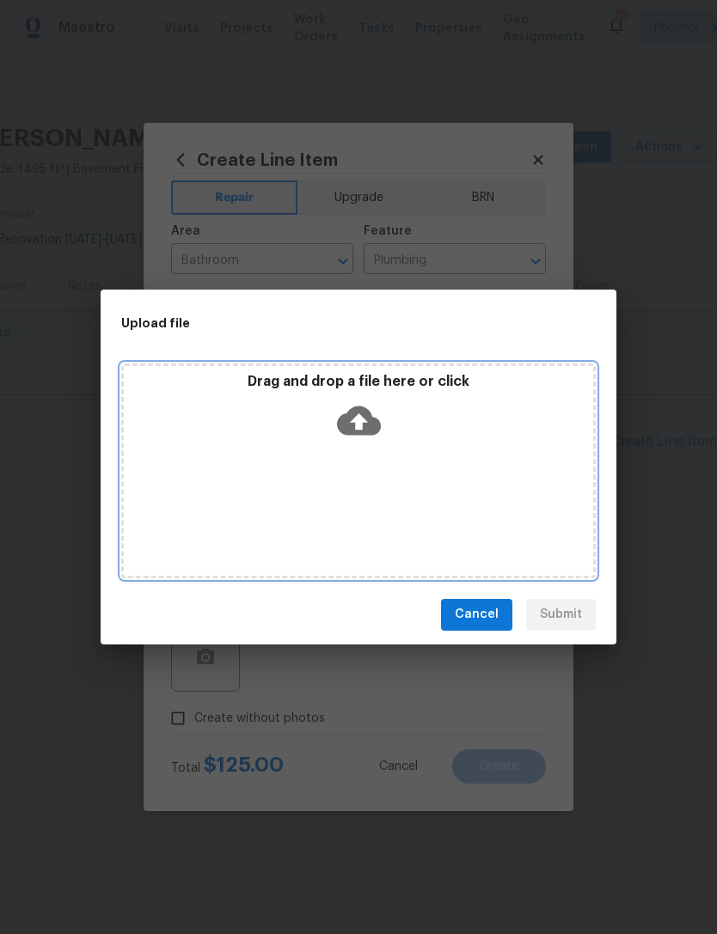
click at [362, 425] on icon at bounding box center [359, 421] width 44 height 44
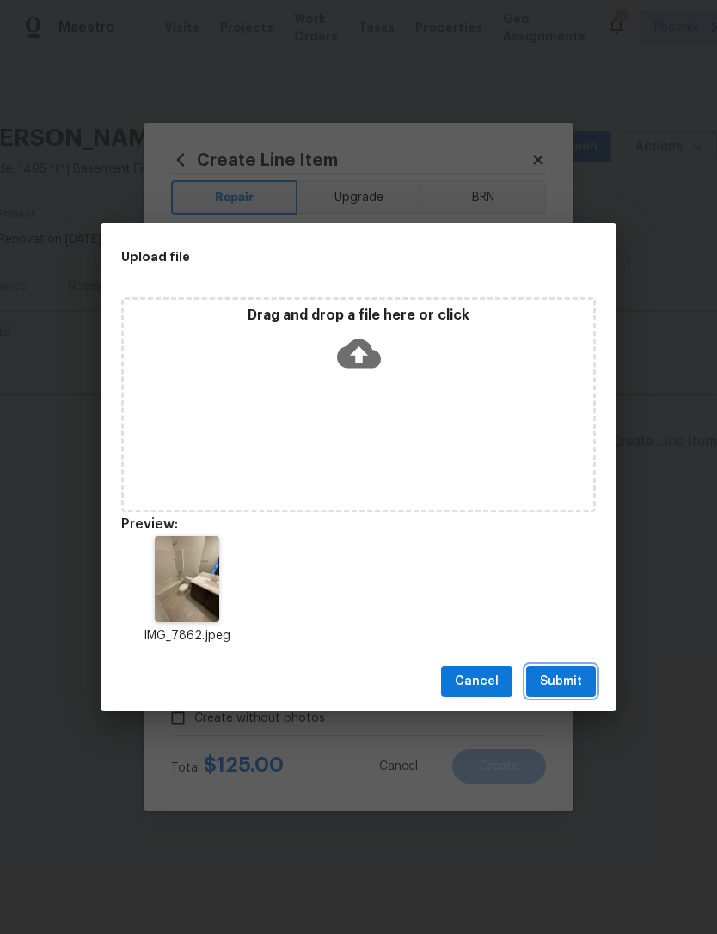
click at [577, 676] on span "Submit" at bounding box center [561, 681] width 42 height 21
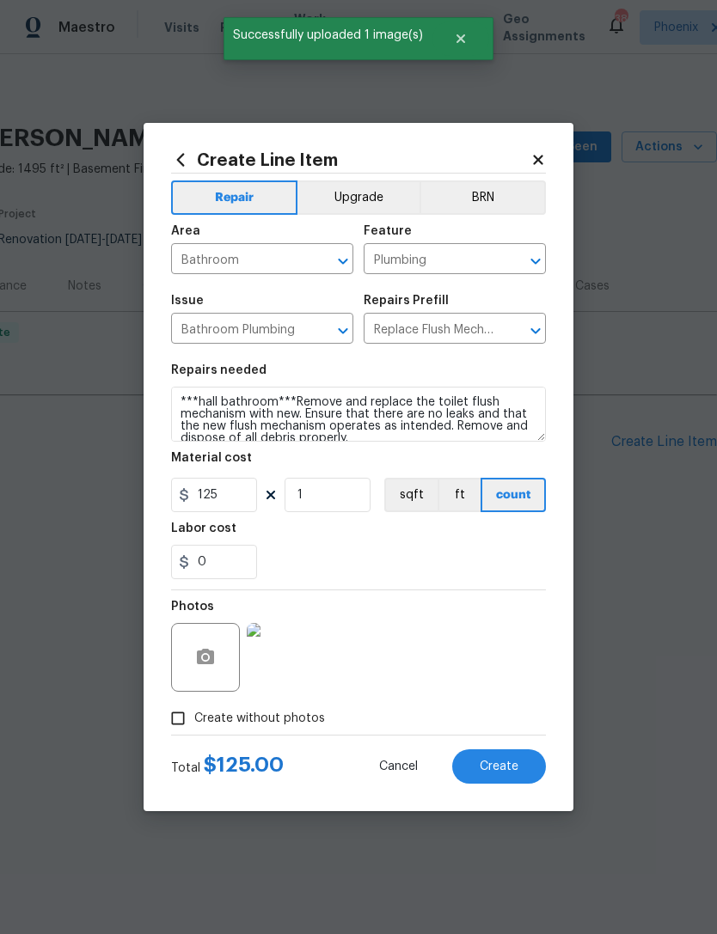
click at [515, 762] on span "Create" at bounding box center [499, 767] width 39 height 13
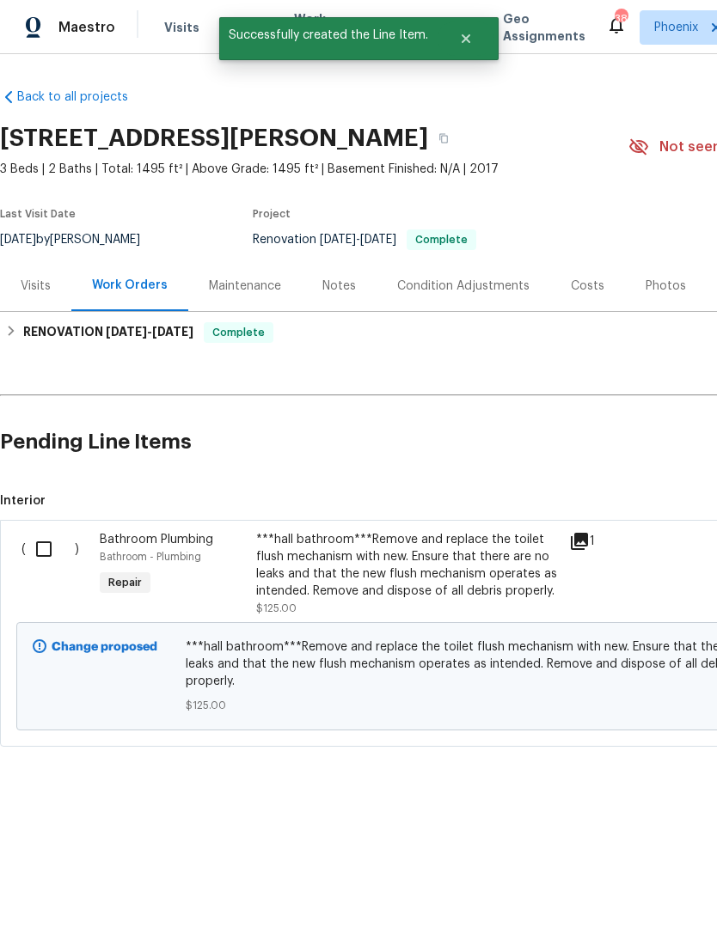
scroll to position [0, 0]
click at [51, 560] on input "checkbox" at bounding box center [50, 549] width 49 height 36
checkbox input "true"
click at [638, 884] on span "Create Work Order" at bounding box center [618, 891] width 114 height 21
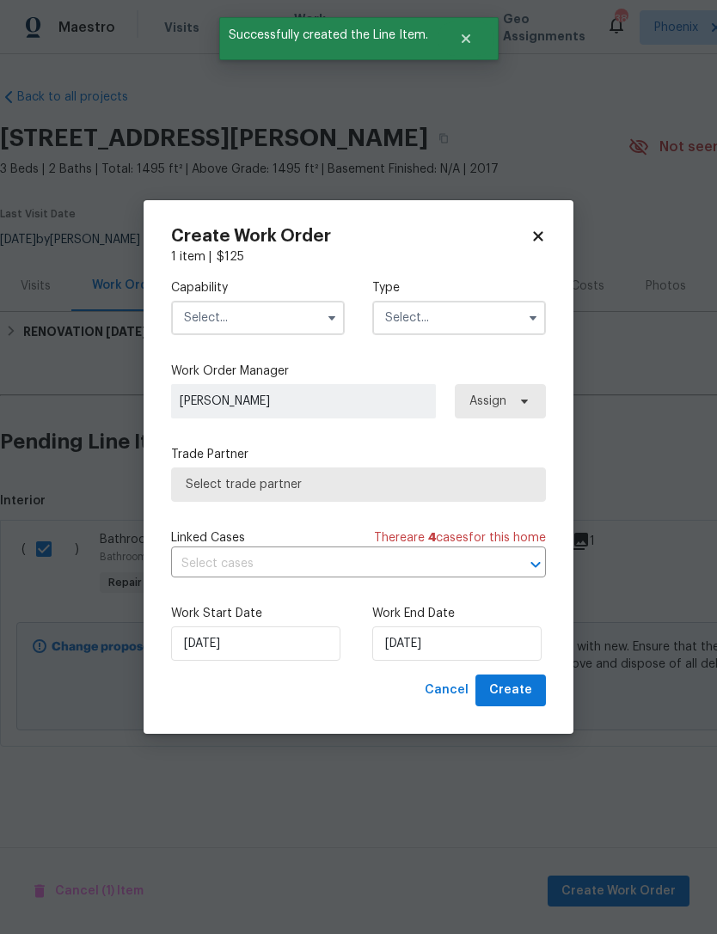
click at [268, 331] on input "text" at bounding box center [258, 318] width 174 height 34
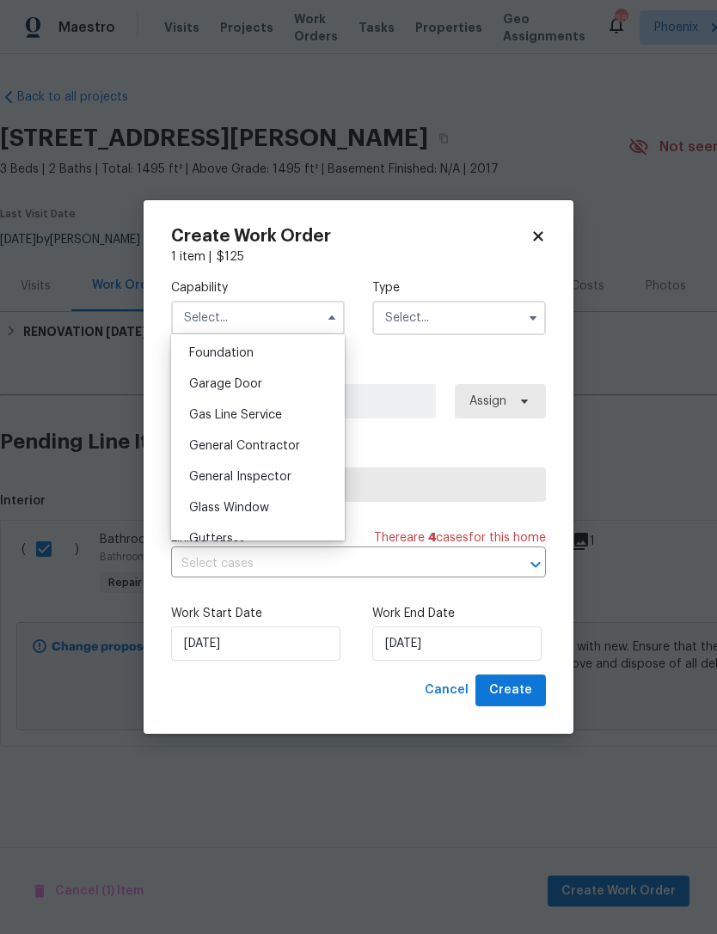
scroll to position [736, 0]
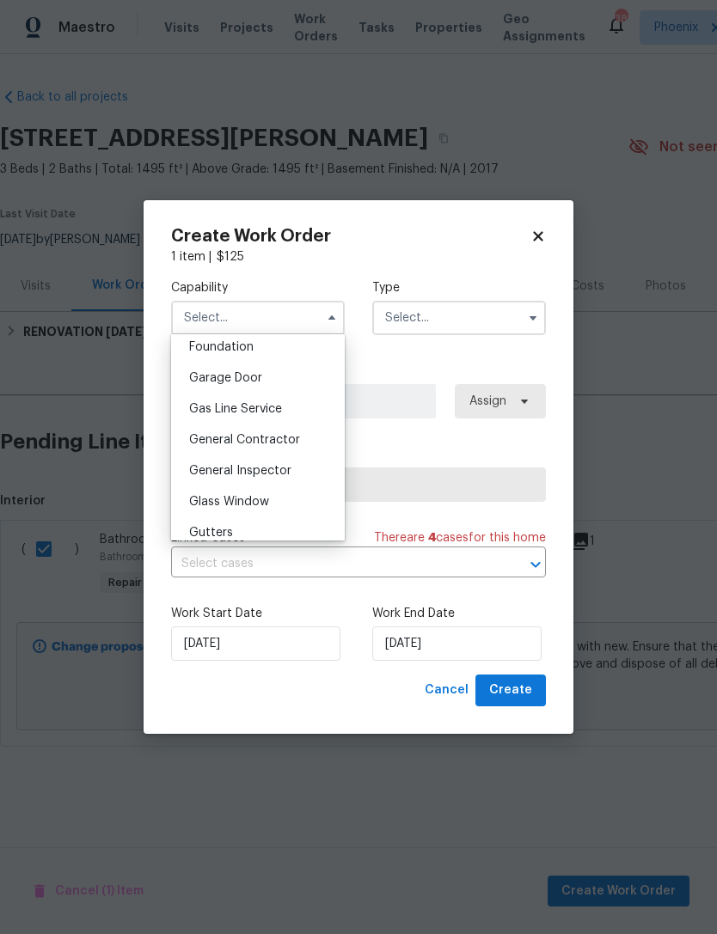
click at [295, 437] on span "General Contractor" at bounding box center [244, 440] width 111 height 12
type input "General Contractor"
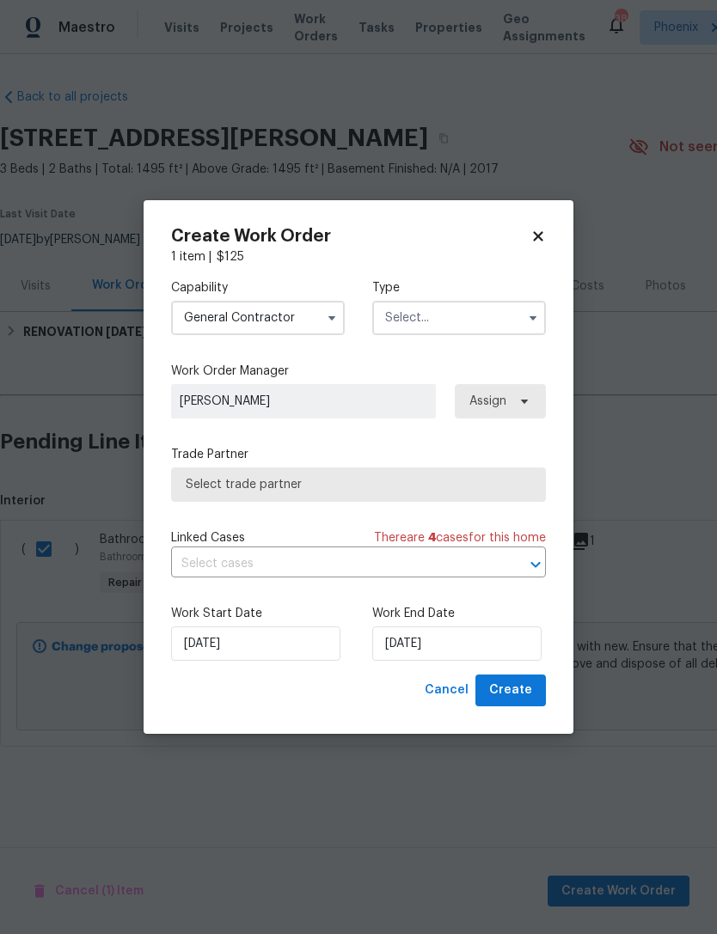
click at [468, 316] on input "text" at bounding box center [459, 318] width 174 height 34
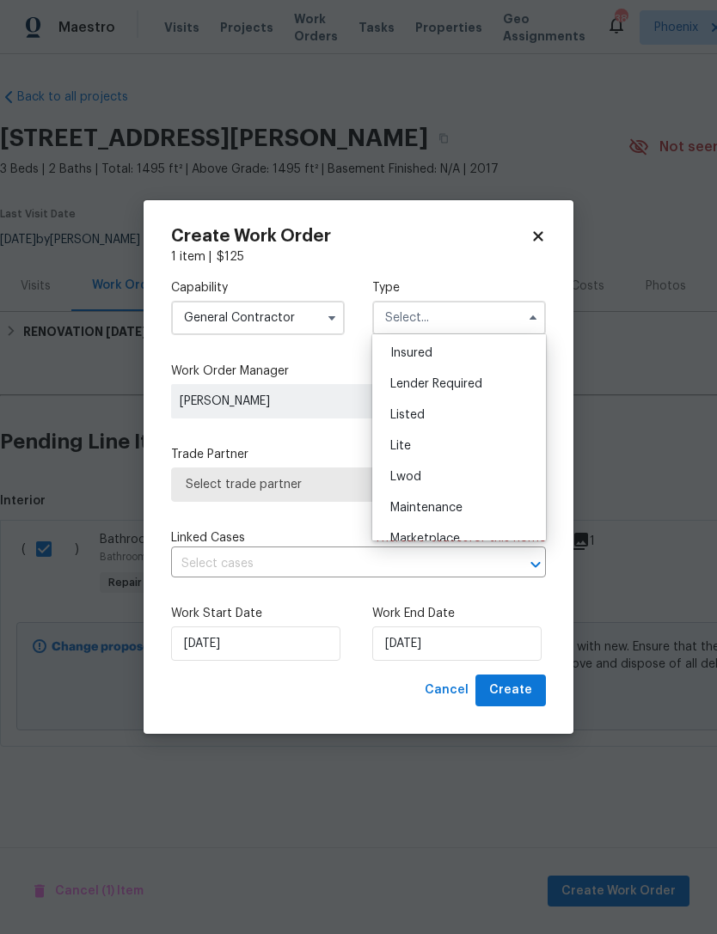
scroll to position [126, 0]
click at [420, 405] on div "Listed" at bounding box center [458, 413] width 165 height 31
type input "Listed"
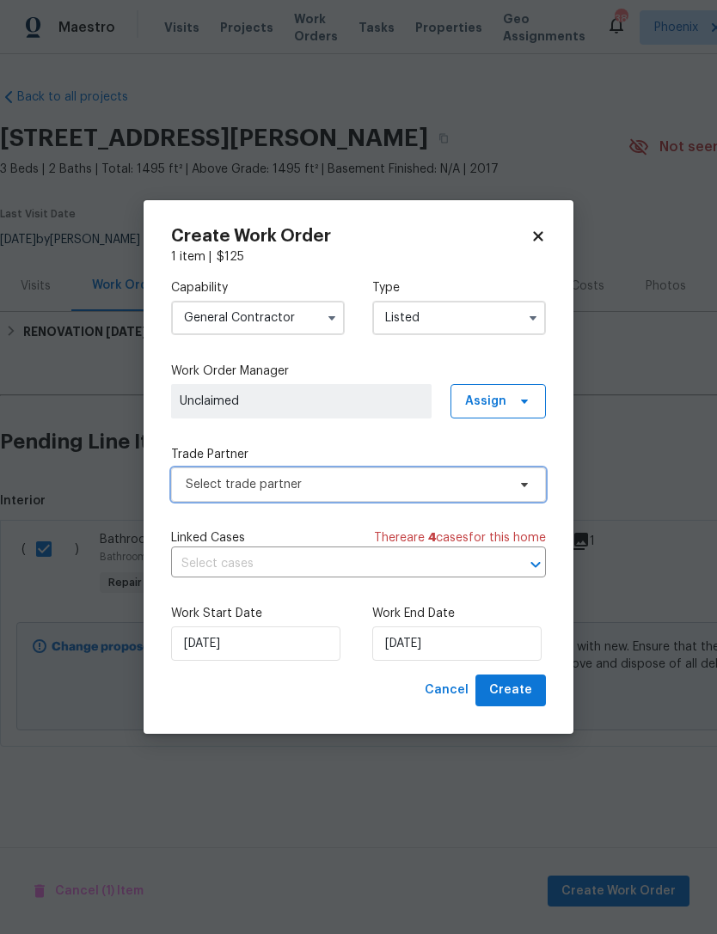
click at [463, 487] on span "Select trade partner" at bounding box center [346, 484] width 321 height 17
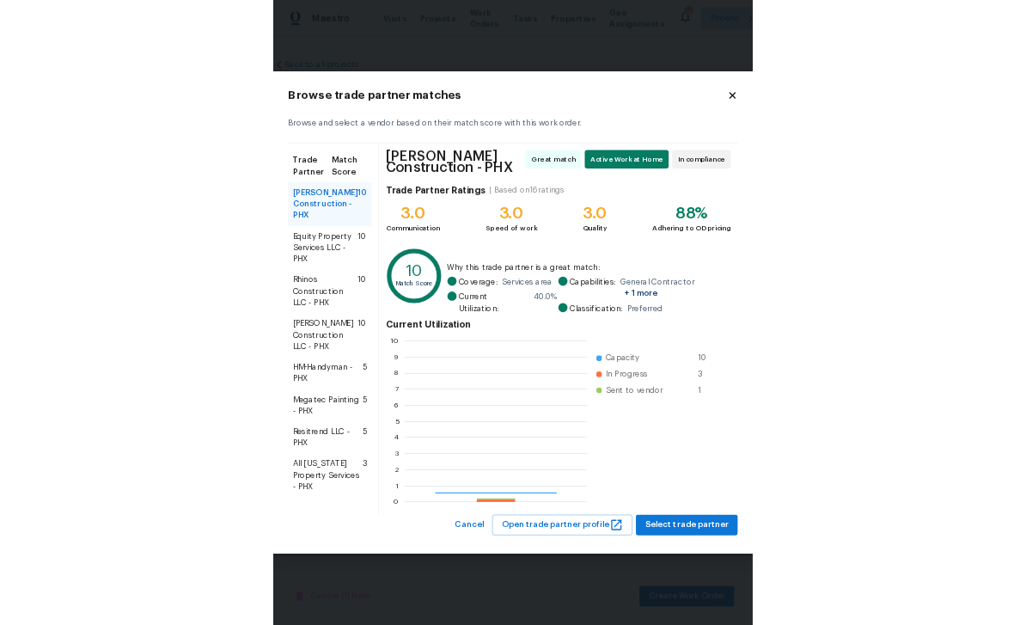
scroll to position [241, 272]
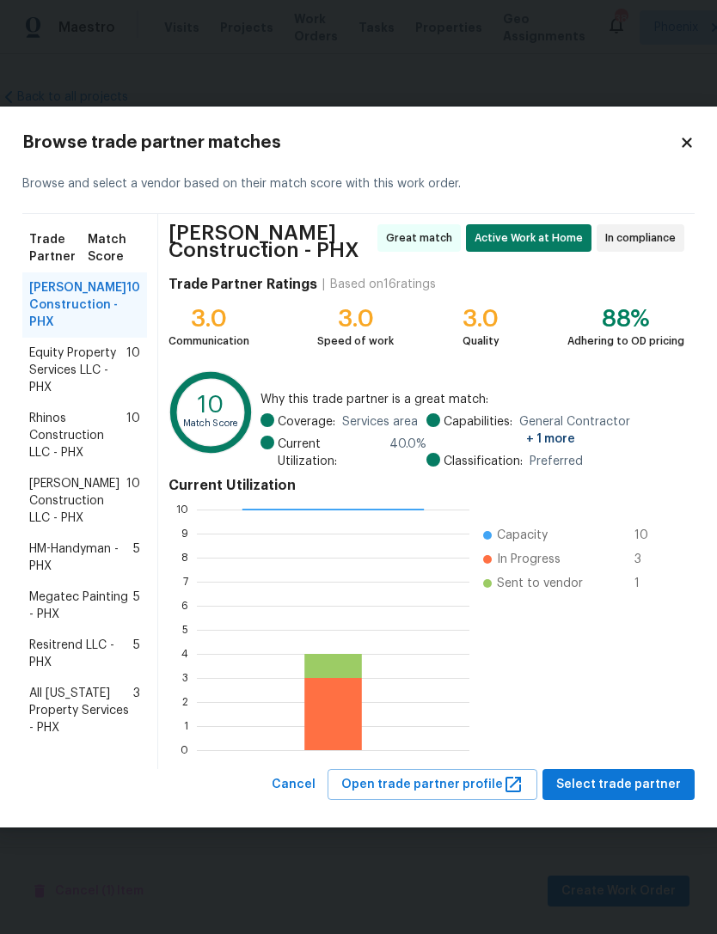
click at [89, 554] on span "HM-Handyman - PHX" at bounding box center [81, 558] width 104 height 34
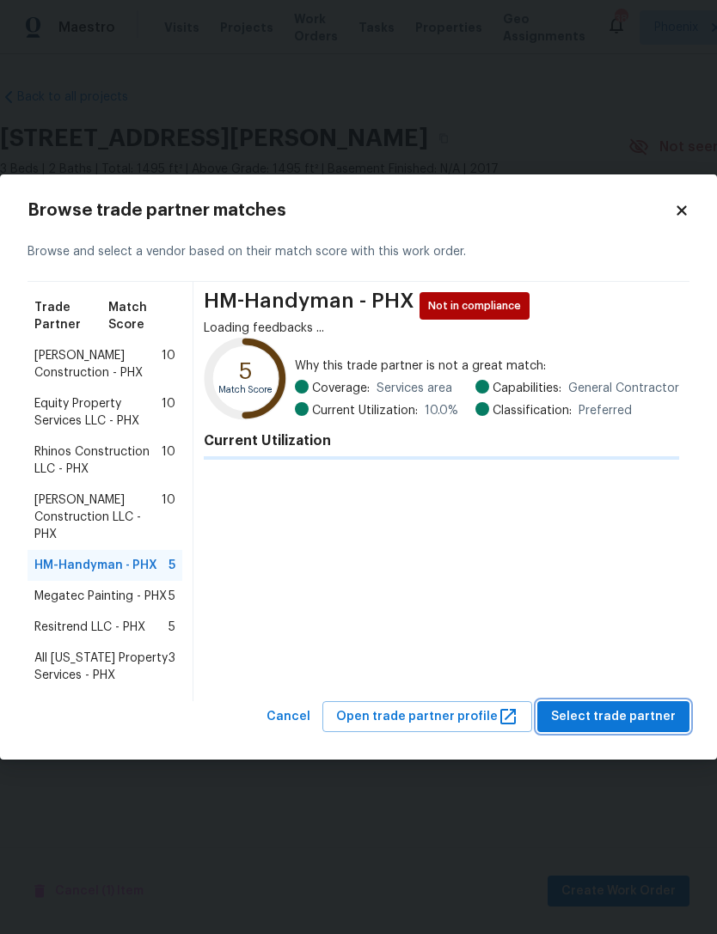
click at [640, 725] on span "Select trade partner" at bounding box center [613, 717] width 125 height 21
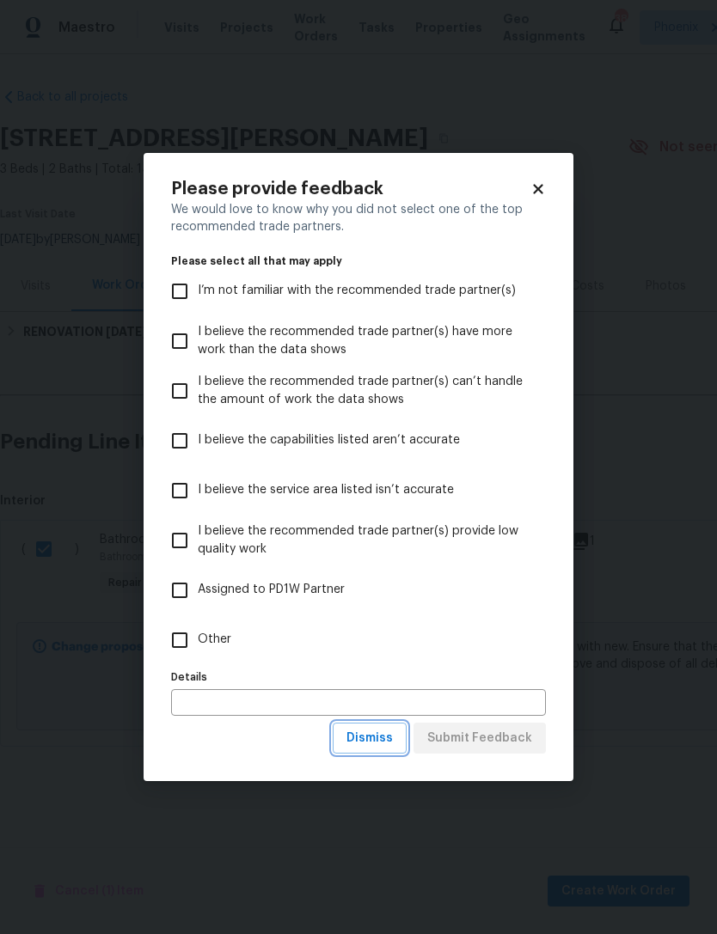
click at [387, 741] on span "Dismiss" at bounding box center [369, 738] width 46 height 21
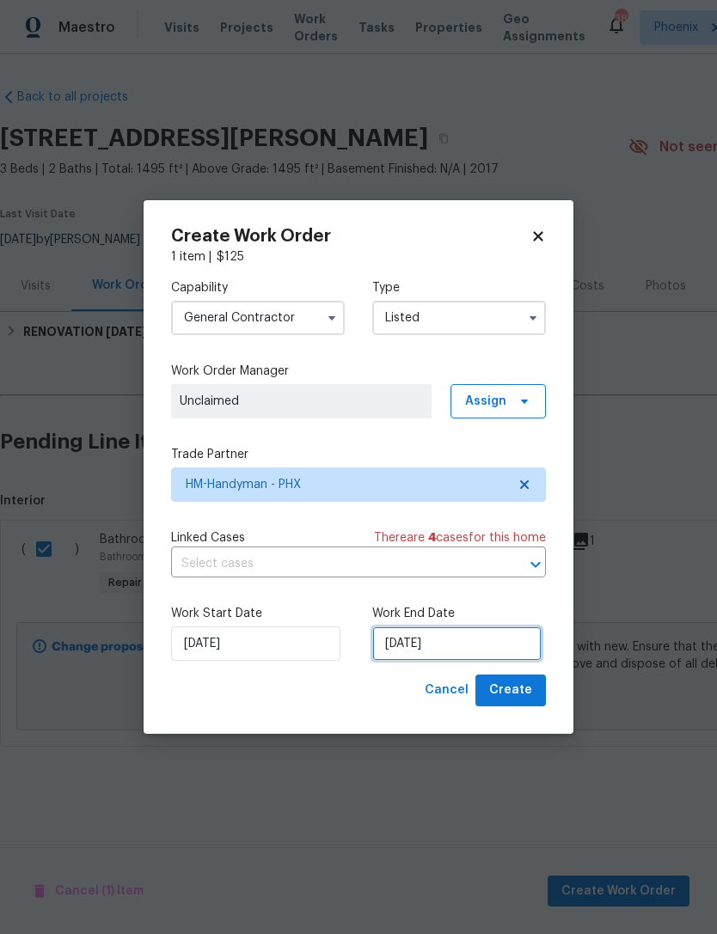
click at [503, 645] on input "[DATE]" at bounding box center [456, 644] width 169 height 34
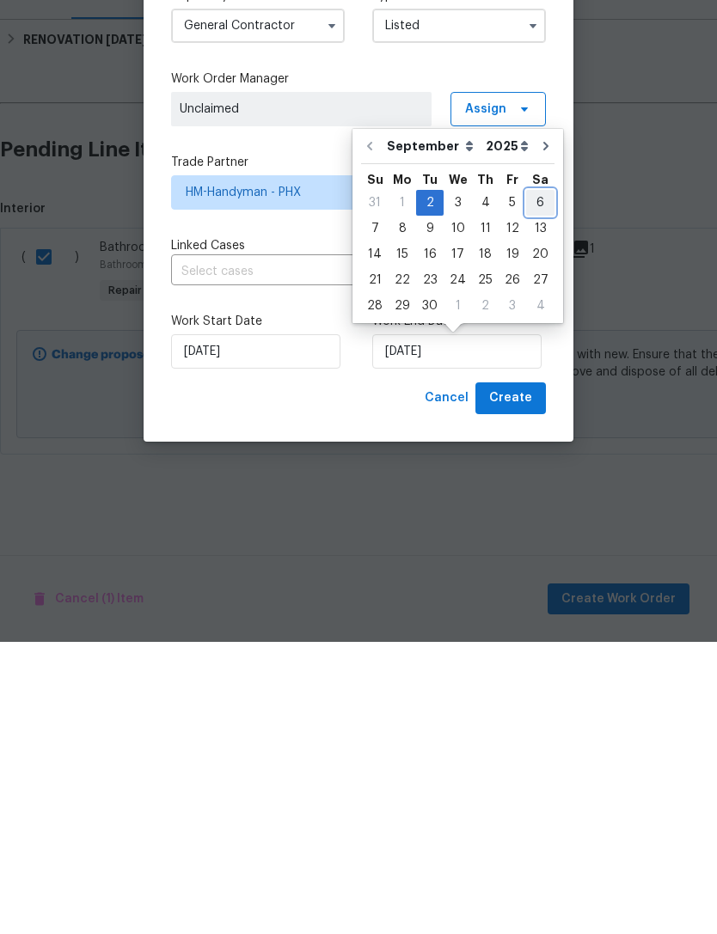
click at [533, 483] on div "6" at bounding box center [540, 495] width 28 height 24
type input "[DATE]"
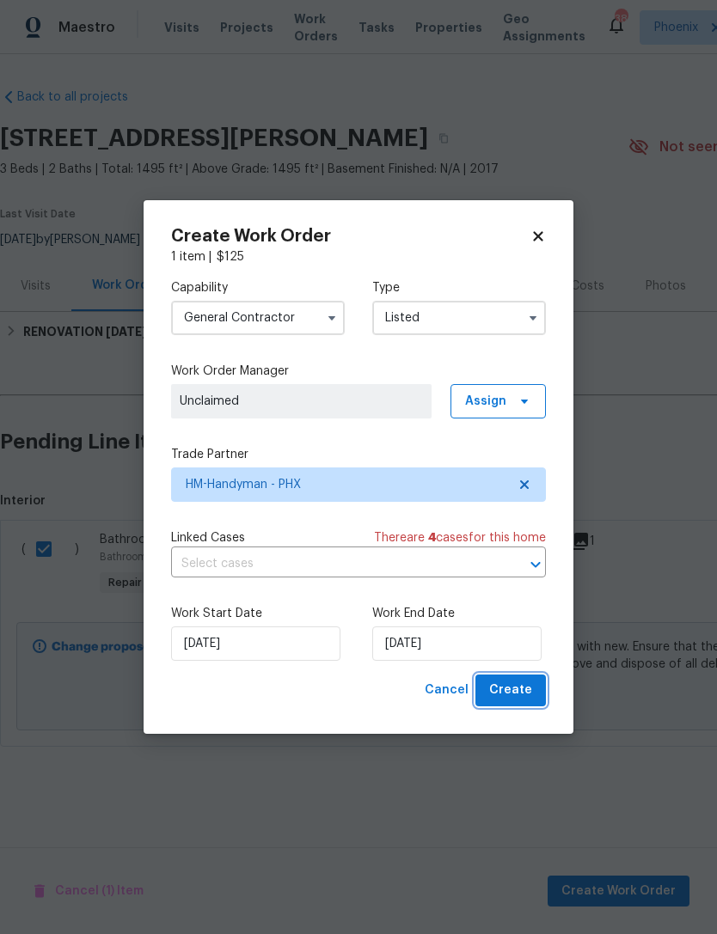
click at [532, 689] on button "Create" at bounding box center [510, 691] width 70 height 32
checkbox input "false"
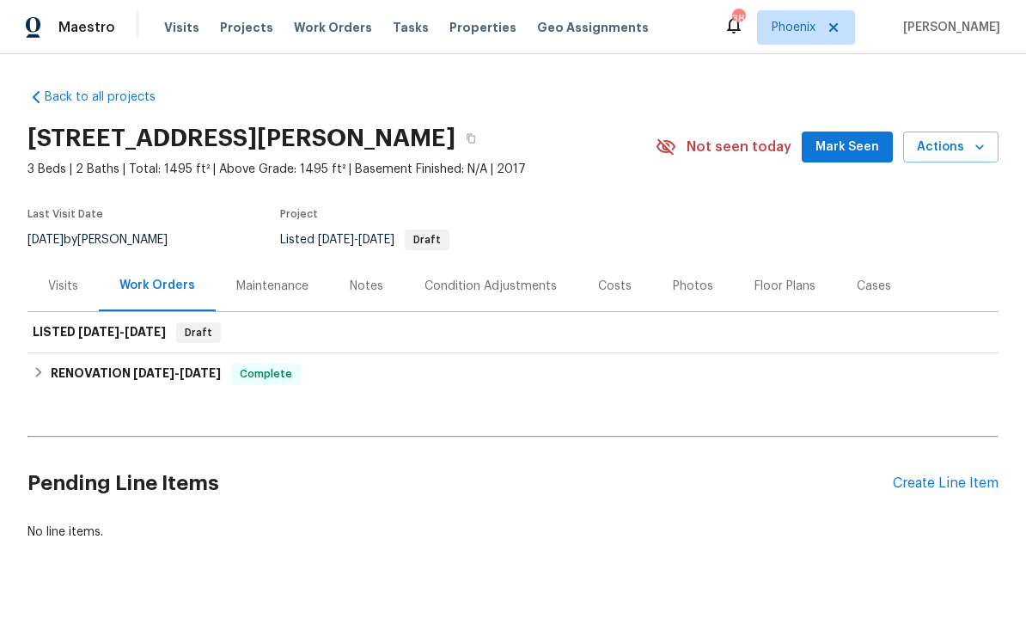
click at [689, 299] on div "Photos" at bounding box center [693, 285] width 82 height 51
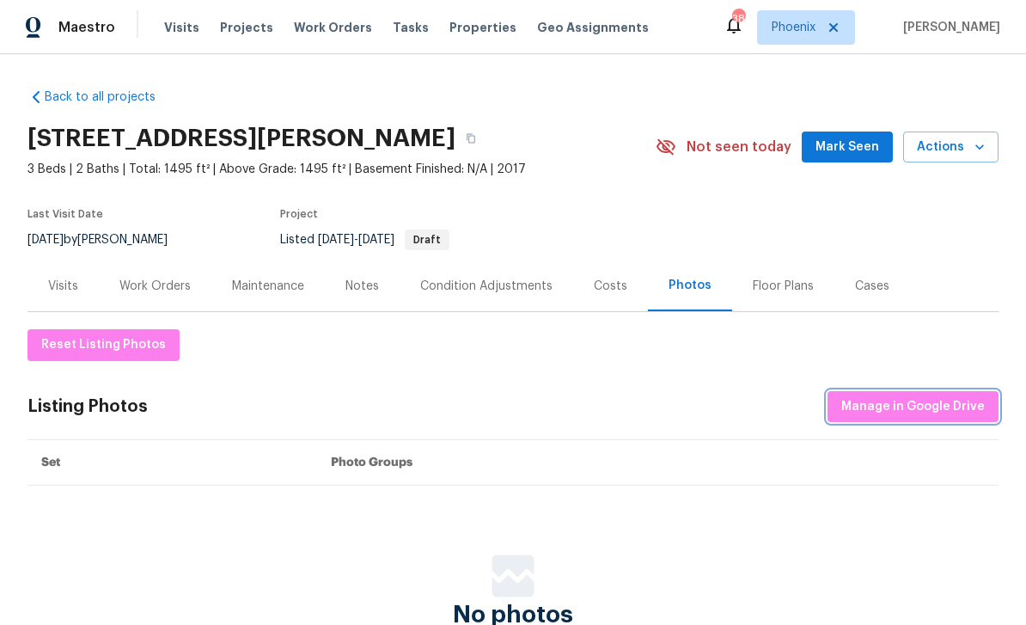
click at [716, 410] on span "Manage in Google Drive" at bounding box center [914, 406] width 144 height 21
